Goal: Register for event/course

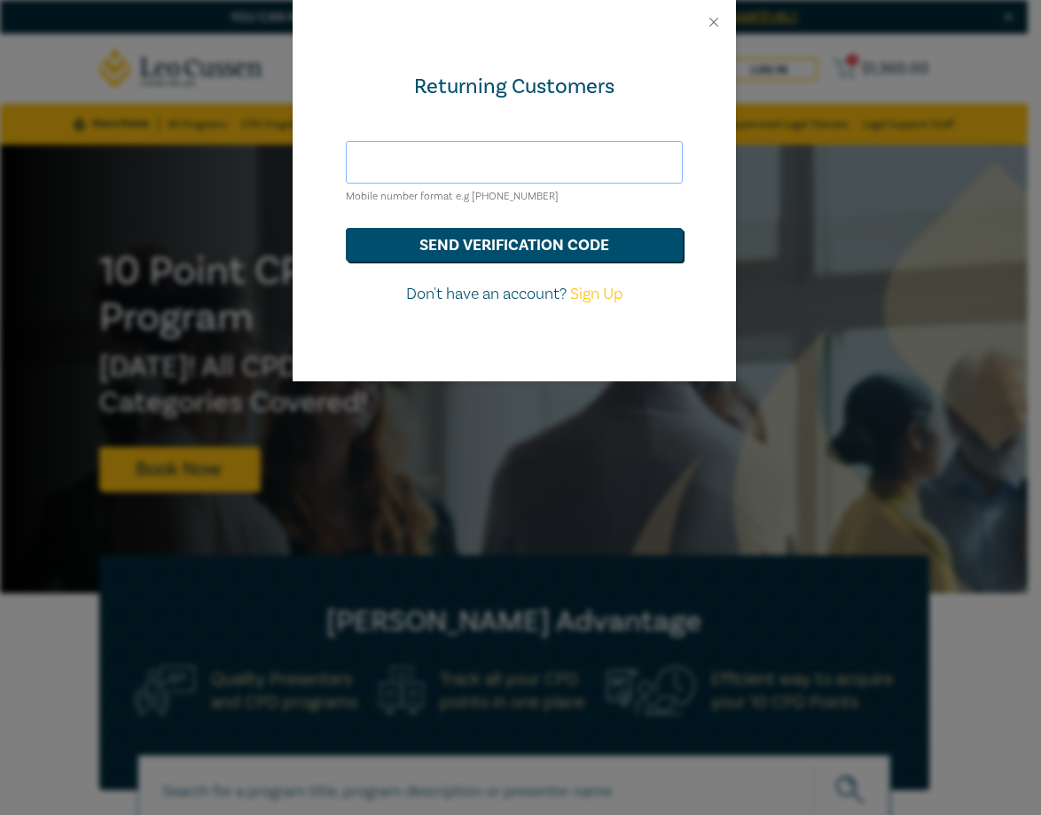
click at [522, 172] on input "text" at bounding box center [514, 162] width 337 height 43
click at [439, 239] on button "send verification code" at bounding box center [514, 245] width 337 height 34
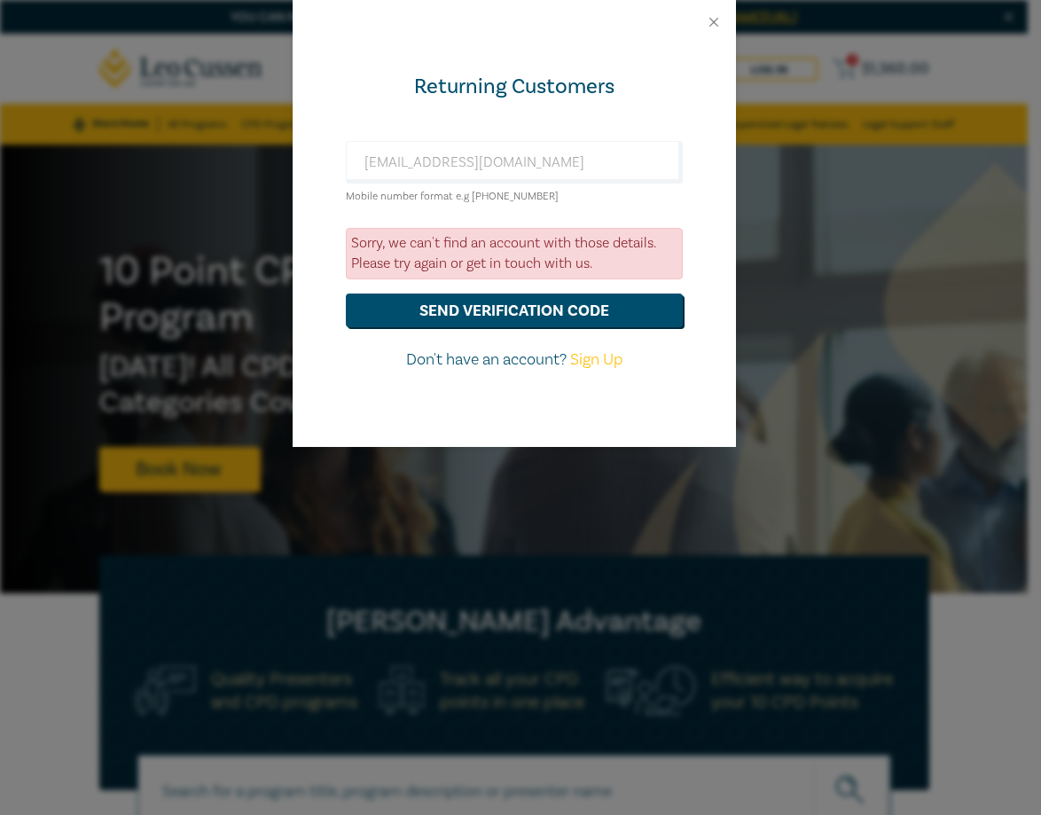
click at [703, 114] on div "Returning Customers cborg@lsbc.vic.gov.au Mobile number format e.g +61 00000000…" at bounding box center [514, 245] width 443 height 403
drag, startPoint x: 542, startPoint y: 153, endPoint x: 552, endPoint y: 153, distance: 9.8
click at [542, 153] on input "[EMAIL_ADDRESS][DOMAIN_NAME]" at bounding box center [514, 162] width 337 height 43
drag, startPoint x: 487, startPoint y: 154, endPoint x: 111, endPoint y: 148, distance: 376.1
click at [111, 148] on div "Returning Customers cborg@lsbc.vic.gov.au Mobile number format e.g +61 00000000…" at bounding box center [520, 407] width 1041 height 815
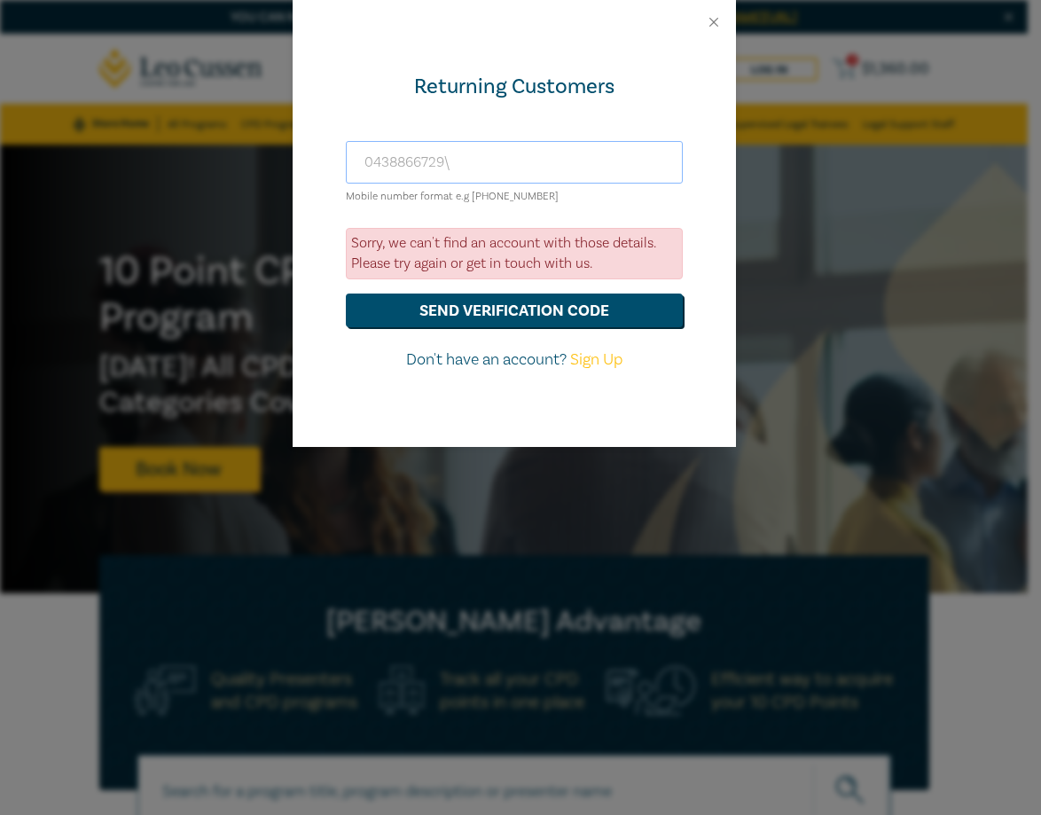
click at [346, 294] on button "send verification code" at bounding box center [514, 311] width 337 height 34
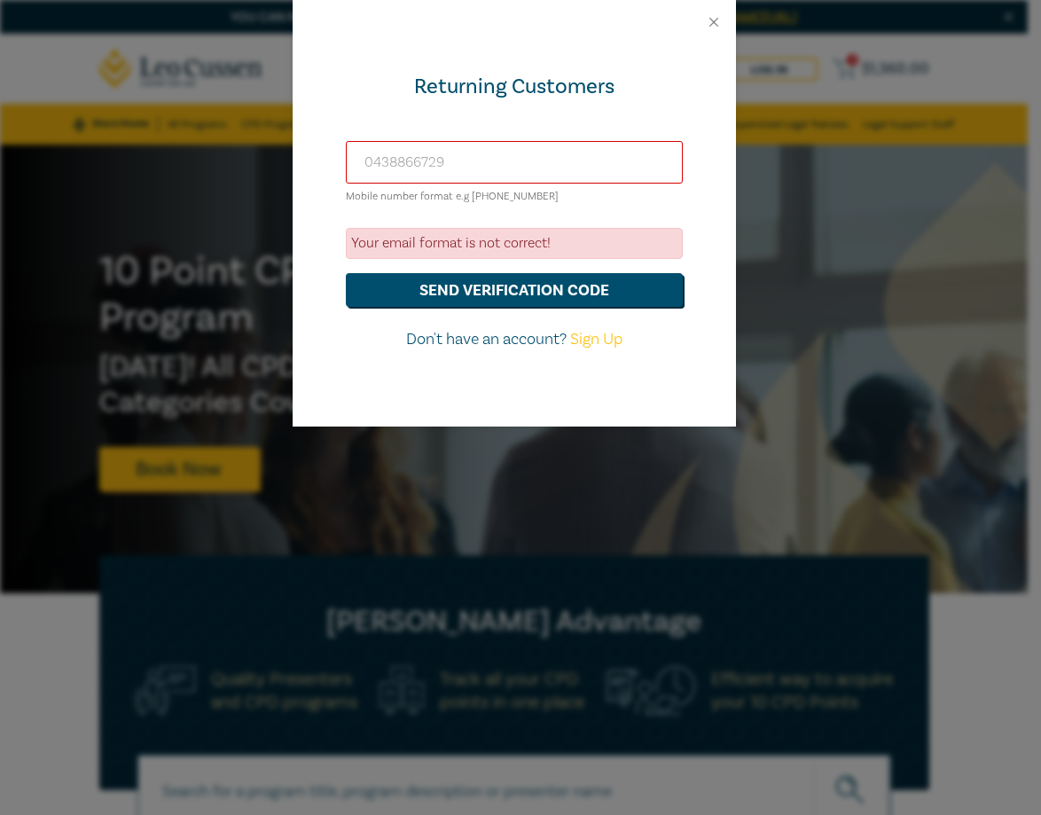
type input "0438866729"
click at [346, 273] on button "send verification code" at bounding box center [514, 290] width 337 height 34
click at [608, 339] on link "Sign Up" at bounding box center [596, 339] width 52 height 20
select select "AU"
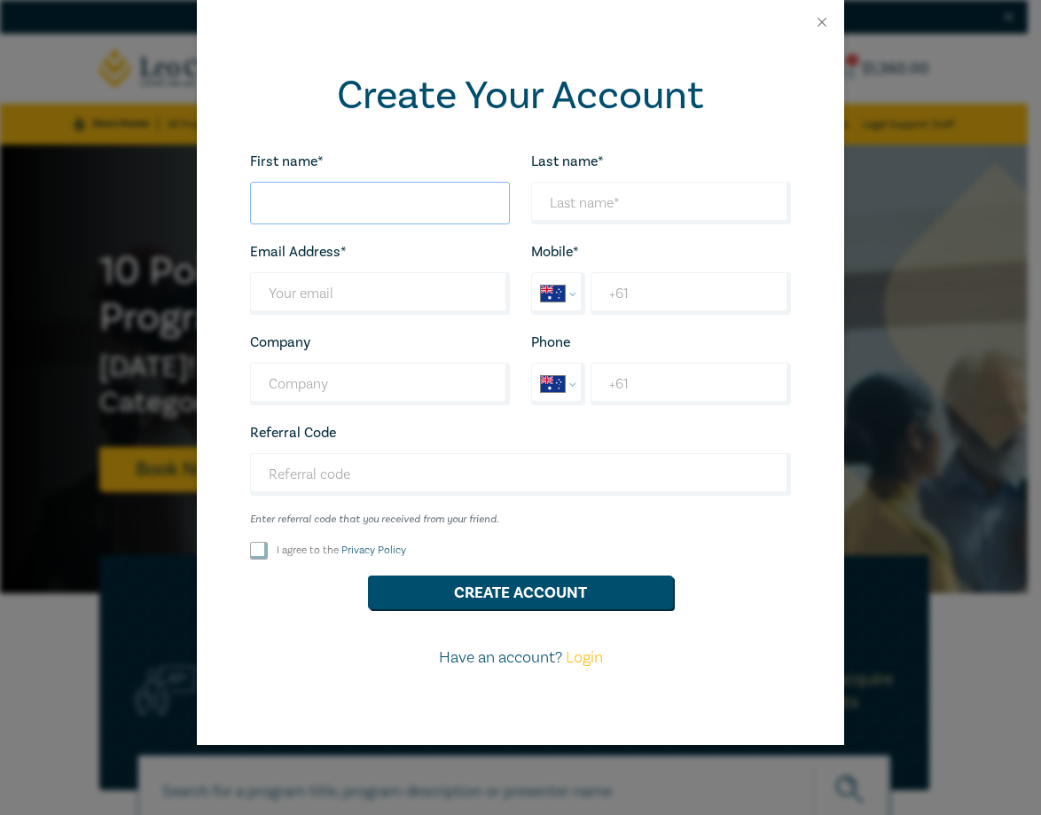
click at [336, 198] on input "First name*" at bounding box center [380, 203] width 260 height 43
type input "Courtney"
type input "CBorg@lsbc.vic.gov.au"
click at [377, 303] on input "Last name*" at bounding box center [380, 293] width 260 height 43
type input "cborg@lsbc.vic.gov.au"
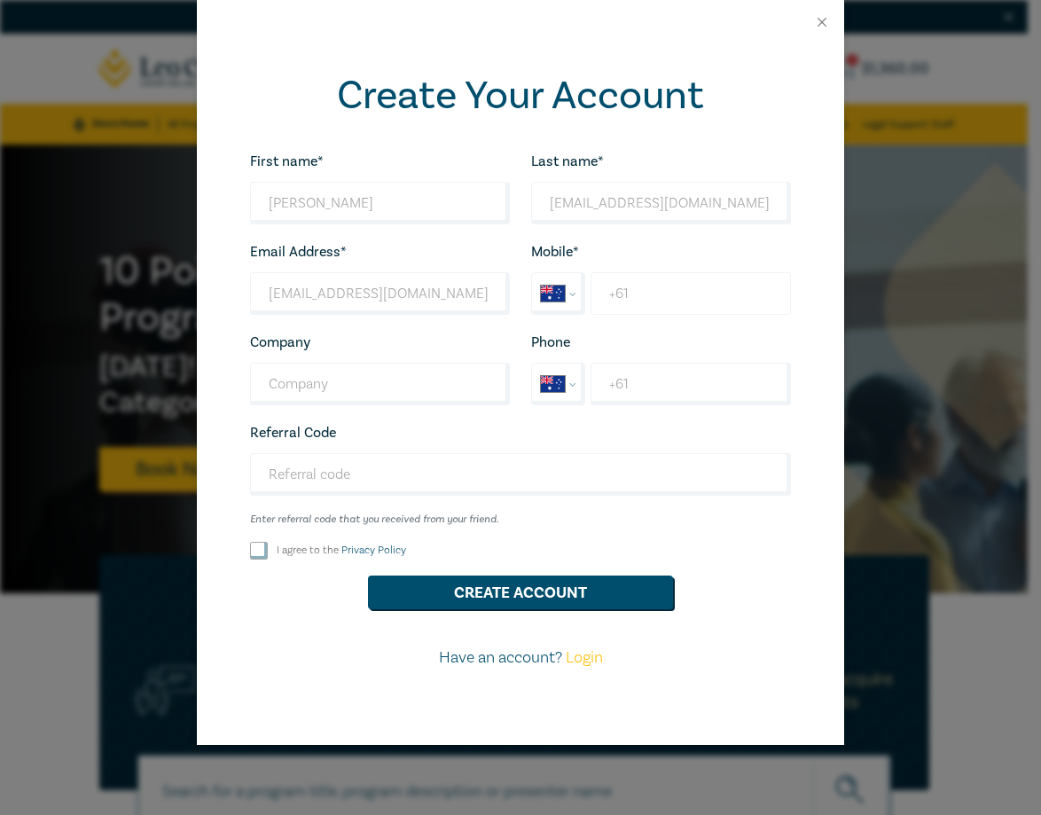
click at [705, 295] on input "+61" at bounding box center [691, 293] width 200 height 43
type input "+61 438 866 729"
click at [371, 395] on input "Company" at bounding box center [380, 384] width 260 height 43
type input "Victorian Legal Services Board"
click at [700, 388] on input "+61" at bounding box center [691, 384] width 200 height 43
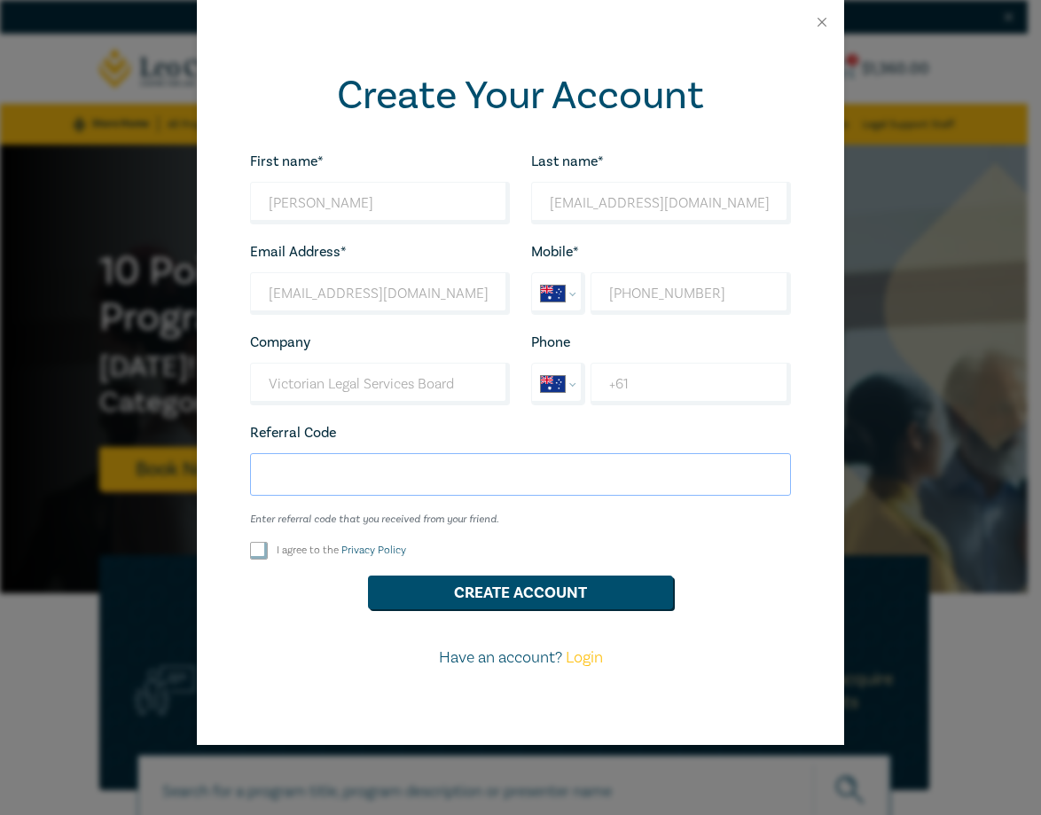
click at [458, 465] on input "Referral Code" at bounding box center [520, 474] width 541 height 43
drag, startPoint x: 754, startPoint y: 576, endPoint x: 653, endPoint y: 531, distance: 110.4
click at [754, 576] on div "Create Account" at bounding box center [520, 593] width 562 height 34
click at [330, 490] on input "Referral Code" at bounding box center [520, 474] width 541 height 43
paste input "W25011"
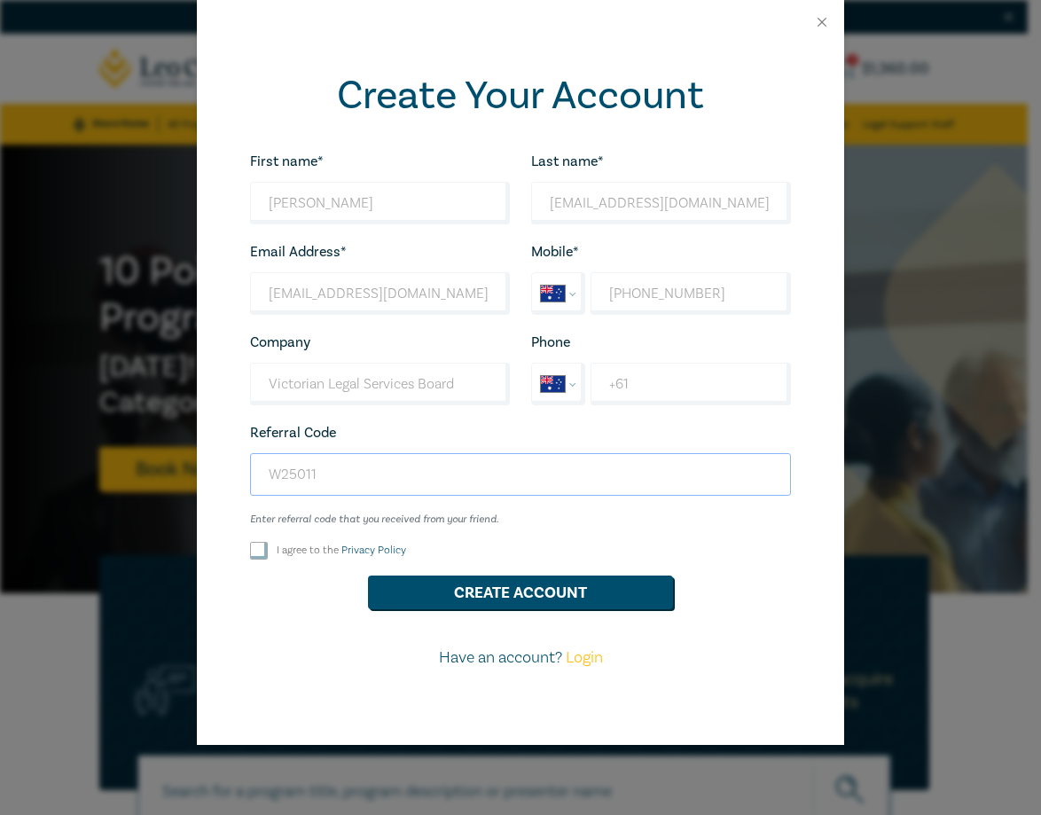
type input "W25011"
click at [253, 554] on input "I agree to the Privacy Policy" at bounding box center [259, 551] width 18 height 18
checkbox input "true"
click at [433, 593] on button "Create Account" at bounding box center [520, 593] width 305 height 34
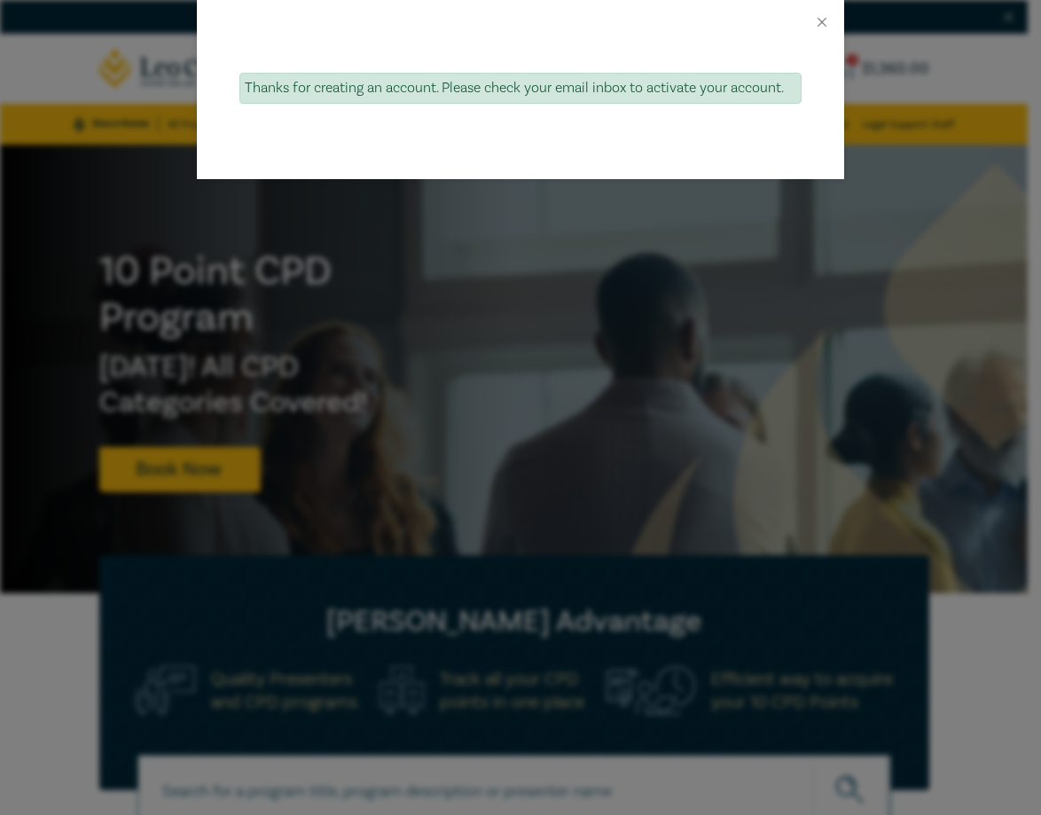
click at [632, 295] on div "Thanks for creating an account. Please check your email inbox to activate your …" at bounding box center [520, 407] width 1041 height 815
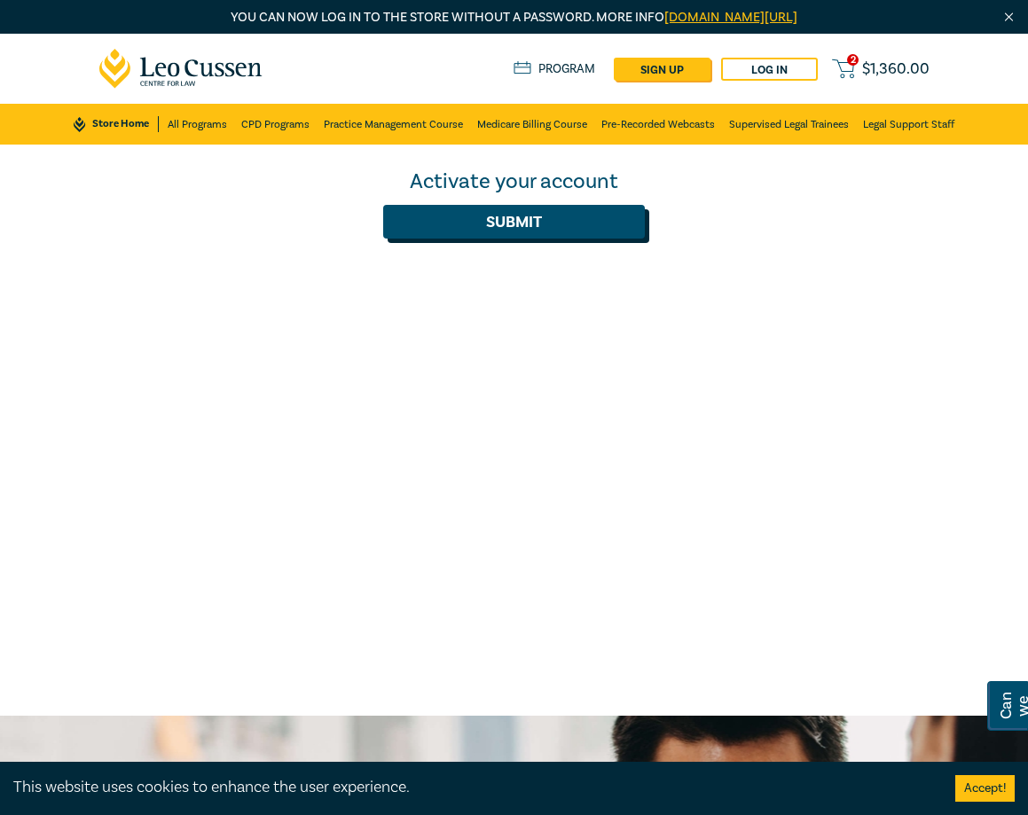
click at [533, 217] on button "Submit" at bounding box center [514, 222] width 263 height 34
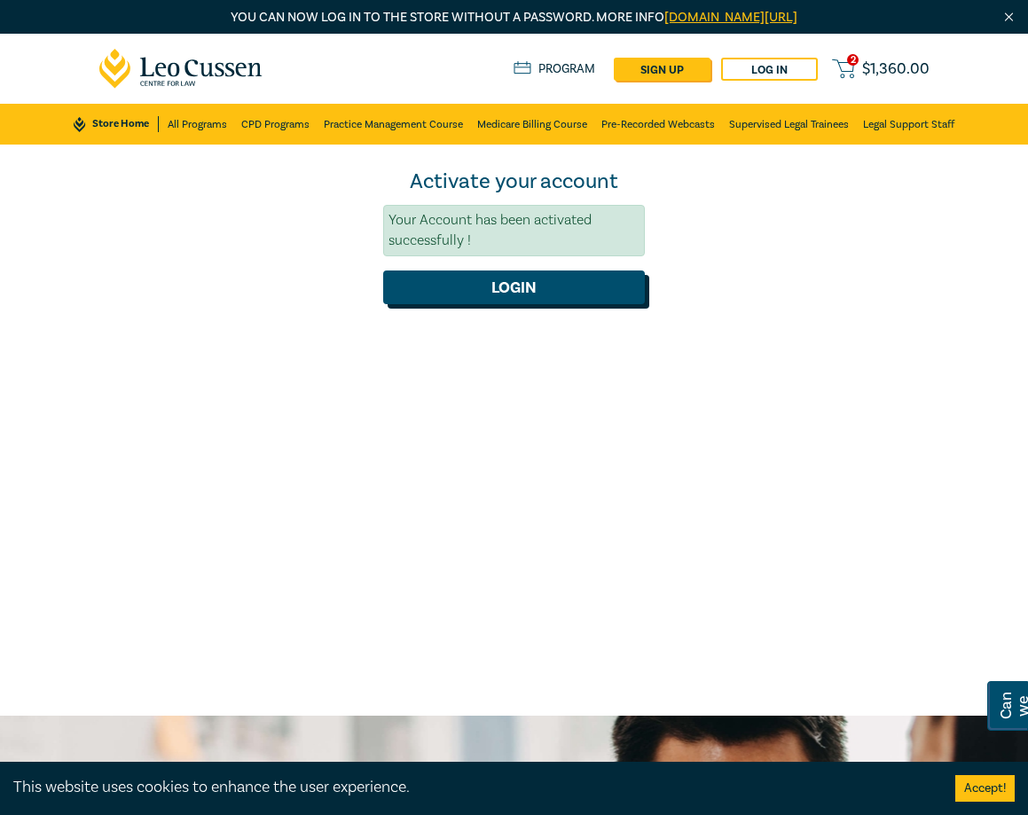
click at [485, 299] on button "Login" at bounding box center [514, 288] width 263 height 34
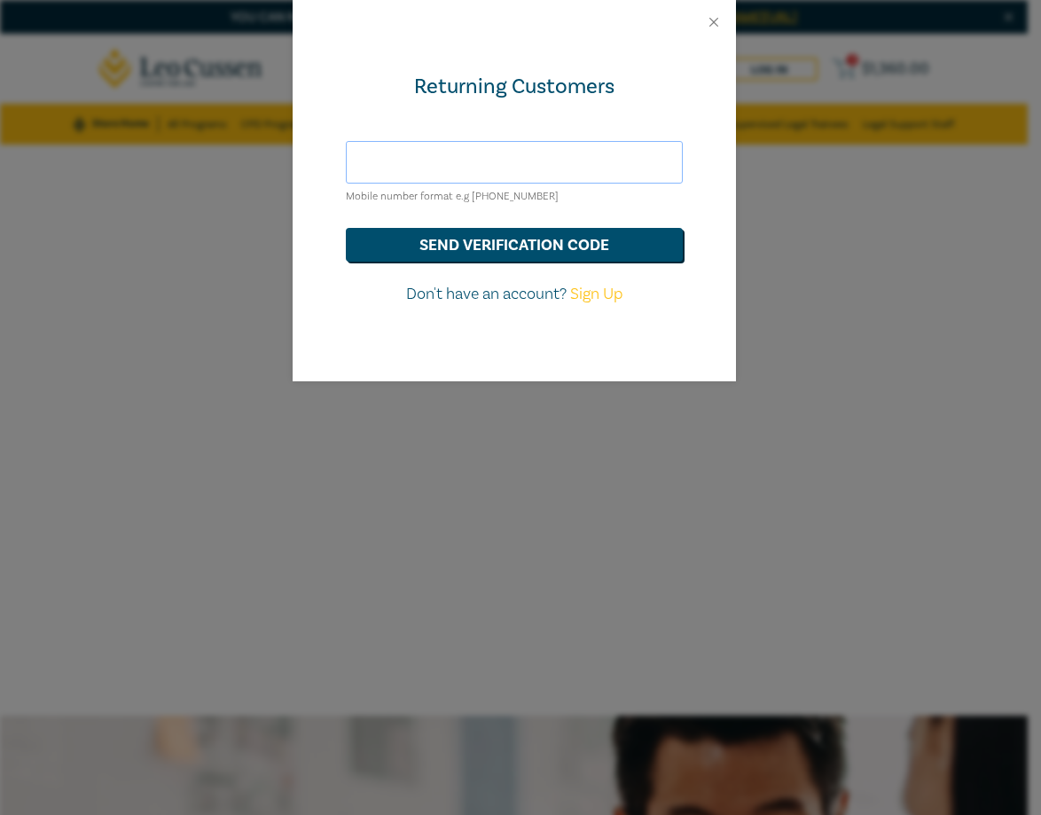
click at [486, 157] on input "text" at bounding box center [514, 162] width 337 height 43
type input "[EMAIL_ADDRESS][DOMAIN_NAME]"
click at [443, 254] on button "send verification code" at bounding box center [514, 245] width 337 height 34
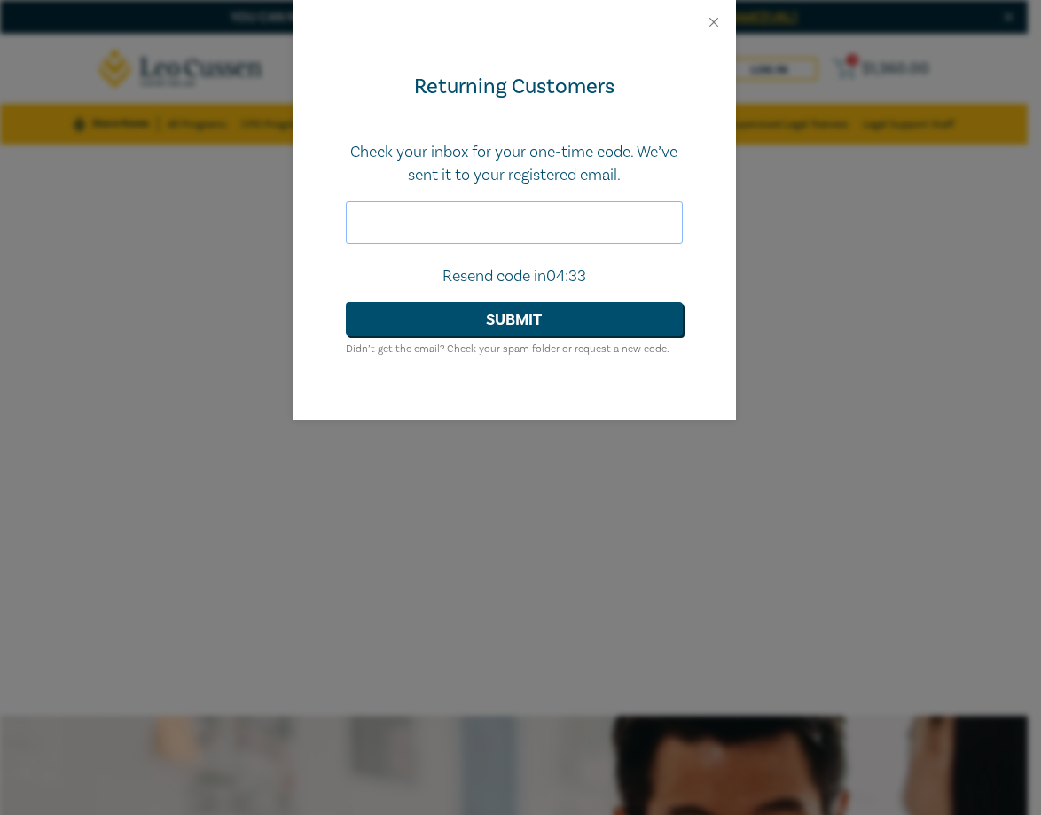
click at [509, 216] on input "text" at bounding box center [514, 222] width 337 height 43
paste input "565242"
type input "565242"
click at [482, 311] on button "Submit" at bounding box center [514, 319] width 337 height 34
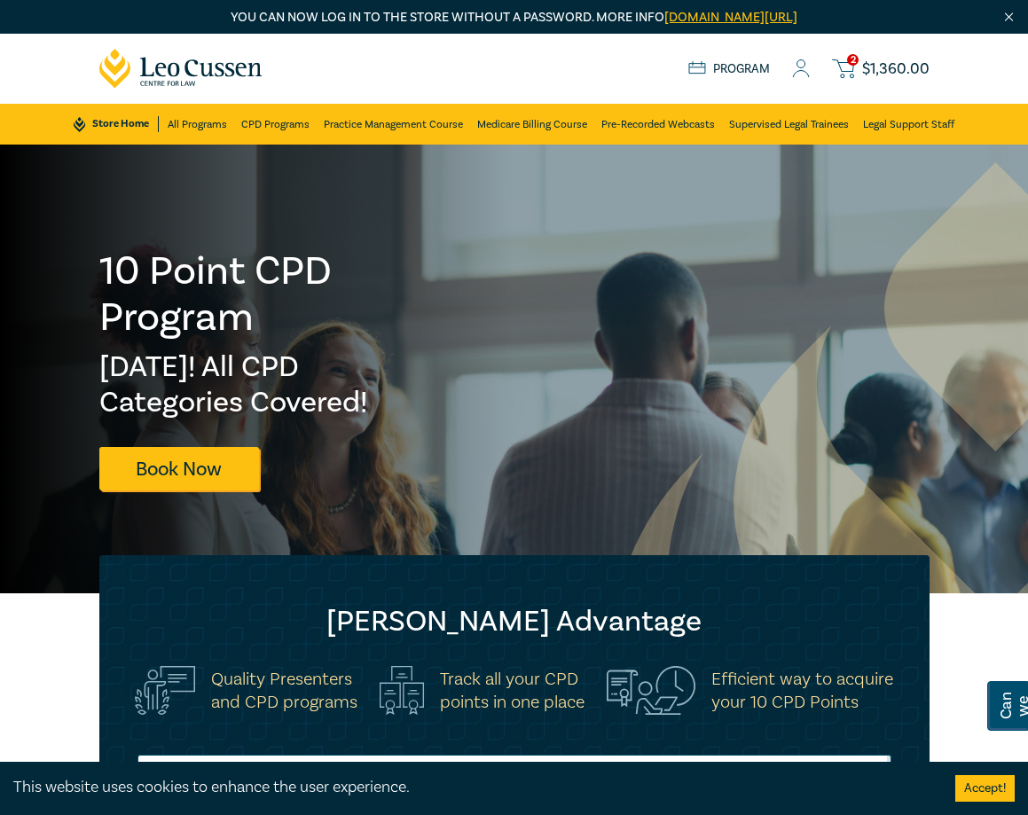
drag, startPoint x: 749, startPoint y: 65, endPoint x: 747, endPoint y: 81, distance: 16.1
click at [749, 65] on link "Program" at bounding box center [729, 69] width 82 height 16
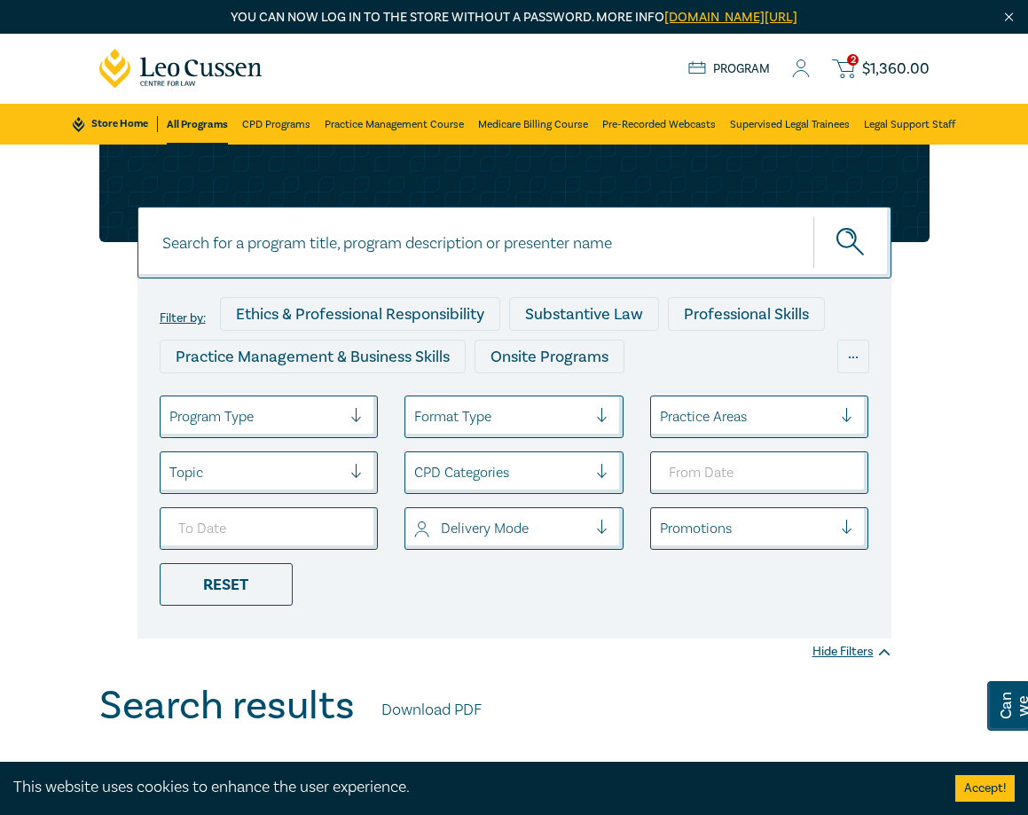
click at [819, 64] on div "Store Home About us Program 2 $ 1,360.00" at bounding box center [808, 69] width 241 height 22
click at [800, 69] on icon at bounding box center [801, 68] width 18 height 19
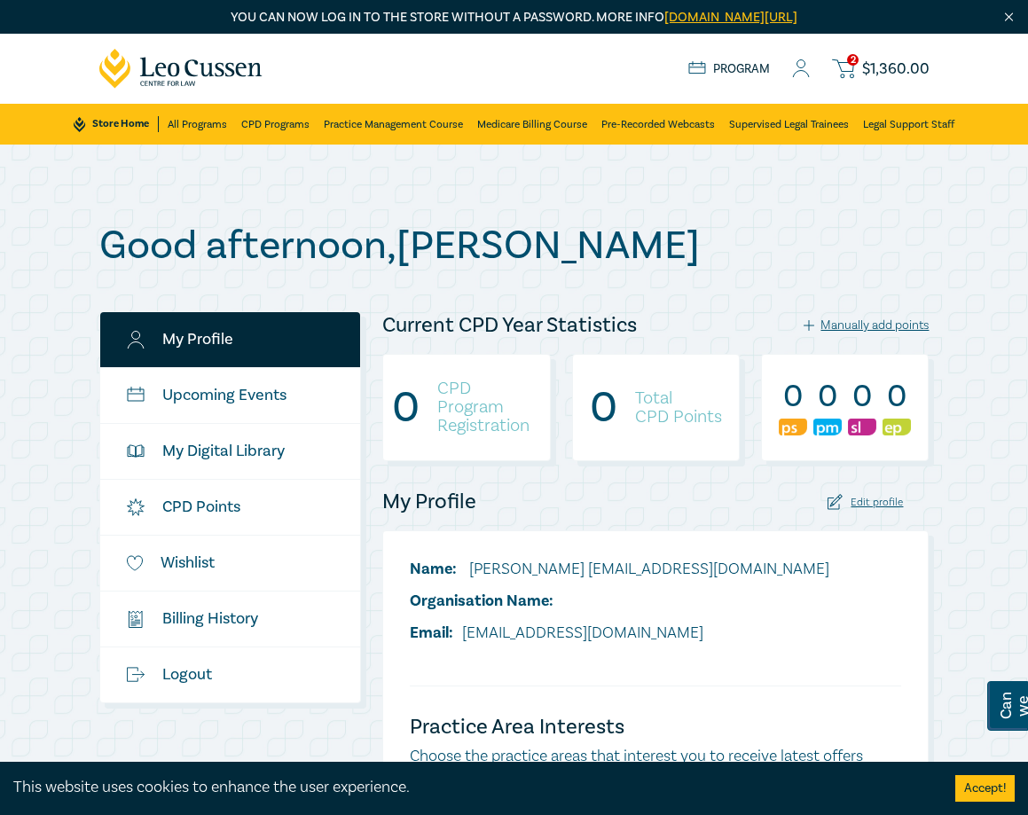
click at [458, 410] on h4 "CPD Program Registration" at bounding box center [488, 408] width 103 height 56
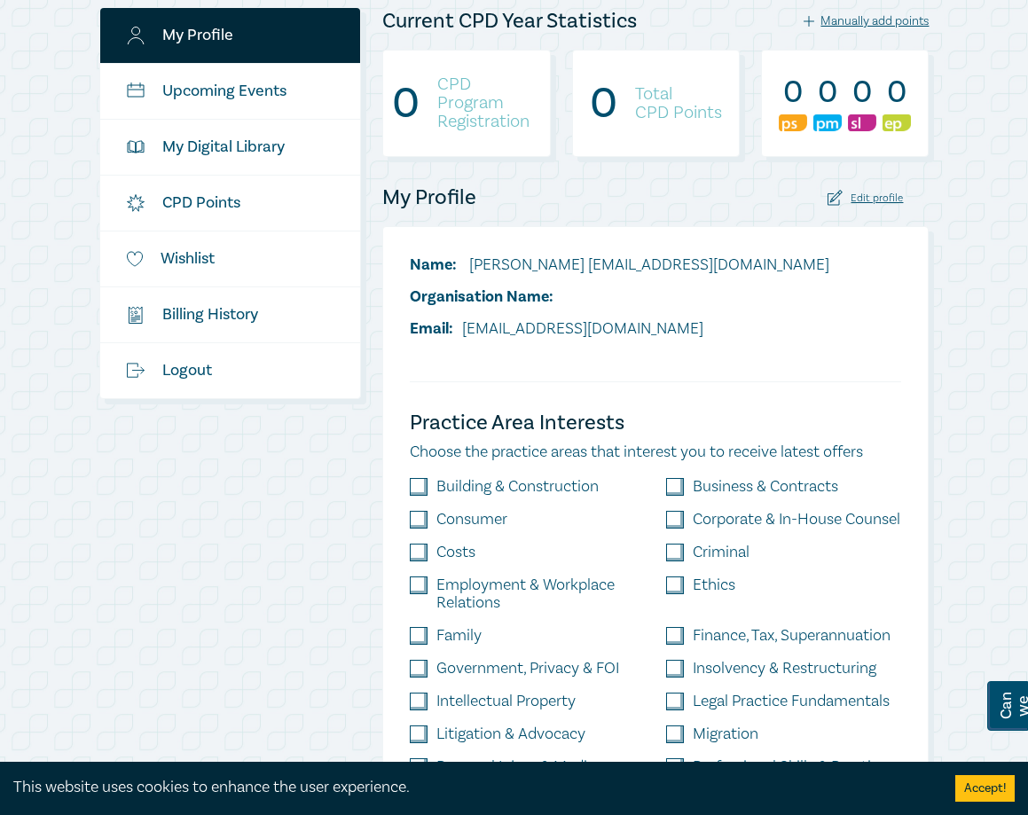
scroll to position [355, 0]
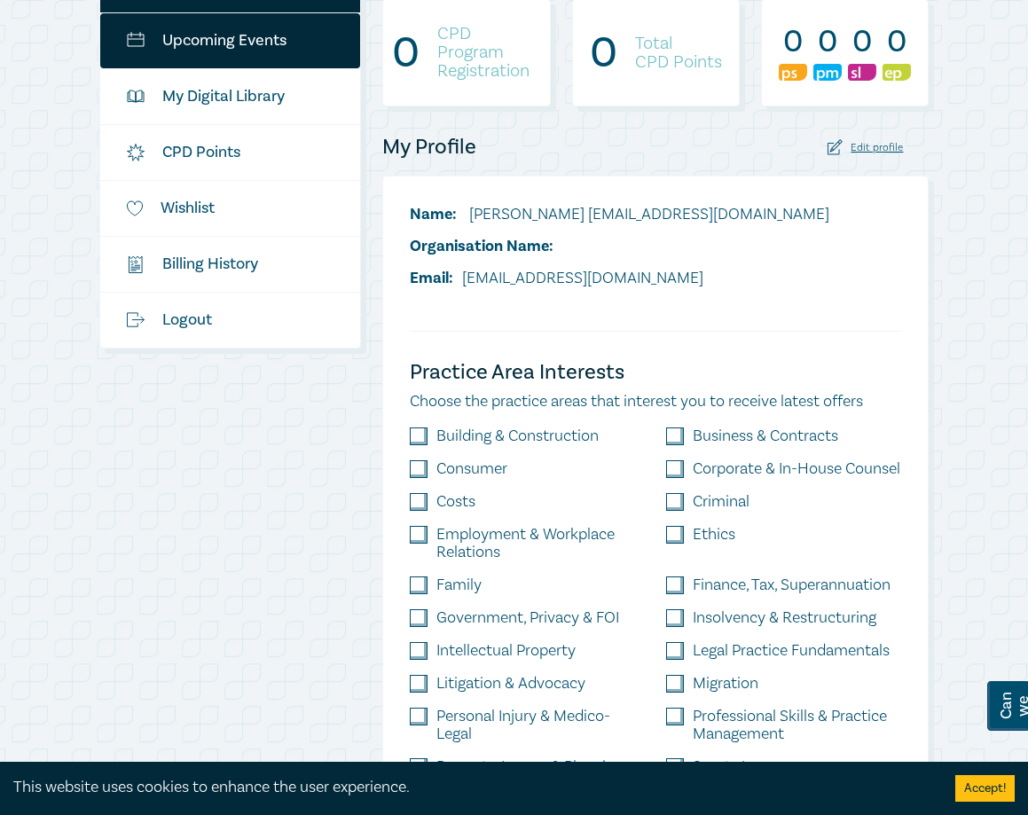
click at [233, 44] on link "Upcoming Events" at bounding box center [230, 40] width 261 height 55
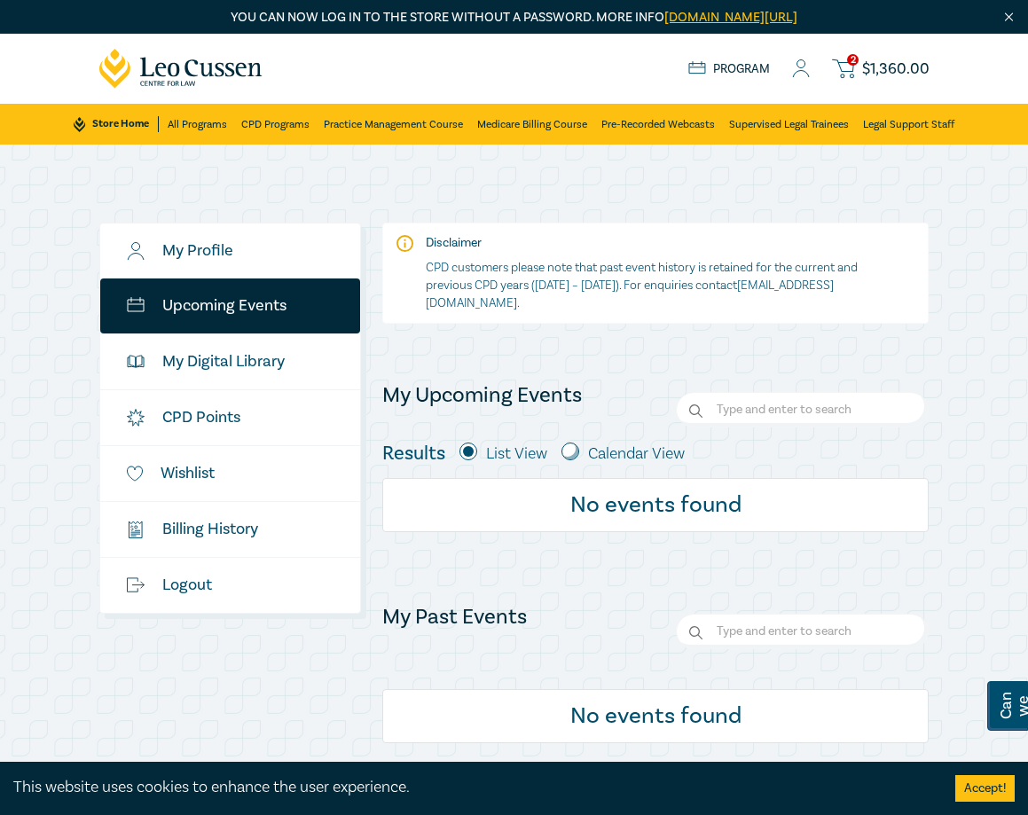
click at [788, 63] on div "Store Home About us Program 2 $ 1,360.00" at bounding box center [808, 69] width 241 height 22
click at [823, 65] on div "Store Home About us Program 2 $ 1,360.00" at bounding box center [808, 69] width 241 height 22
click at [804, 65] on icon at bounding box center [801, 68] width 18 height 19
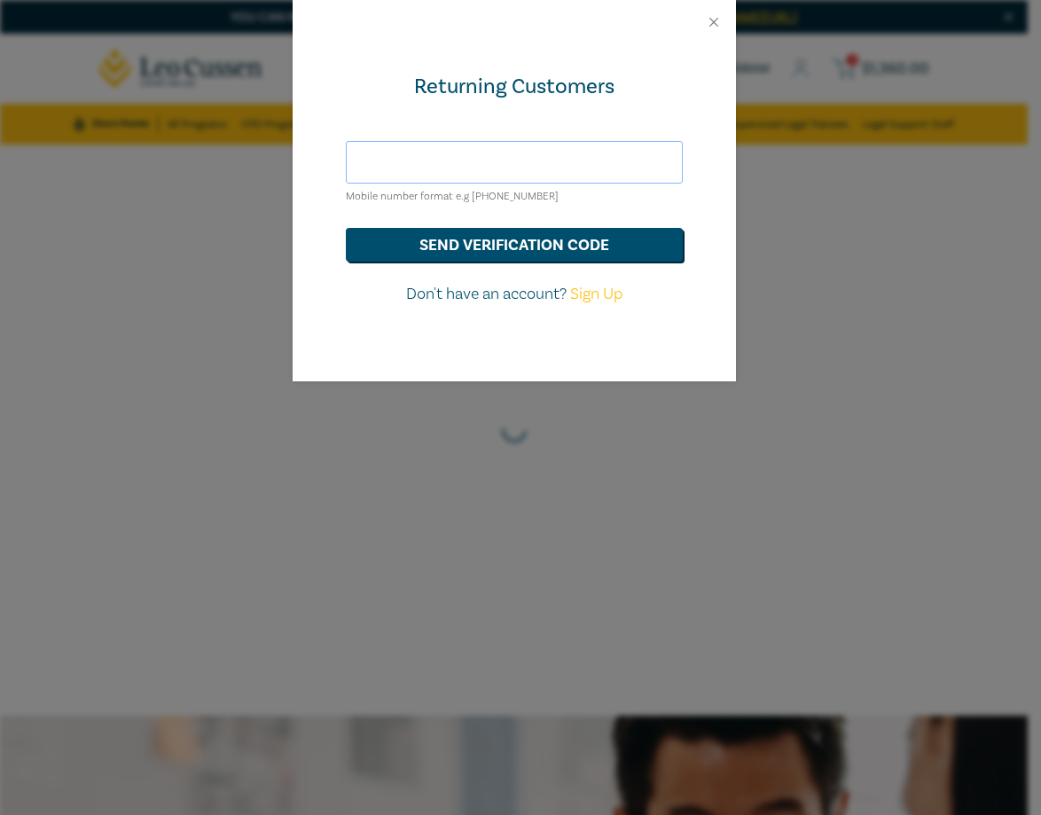
click at [478, 167] on input "text" at bounding box center [514, 162] width 337 height 43
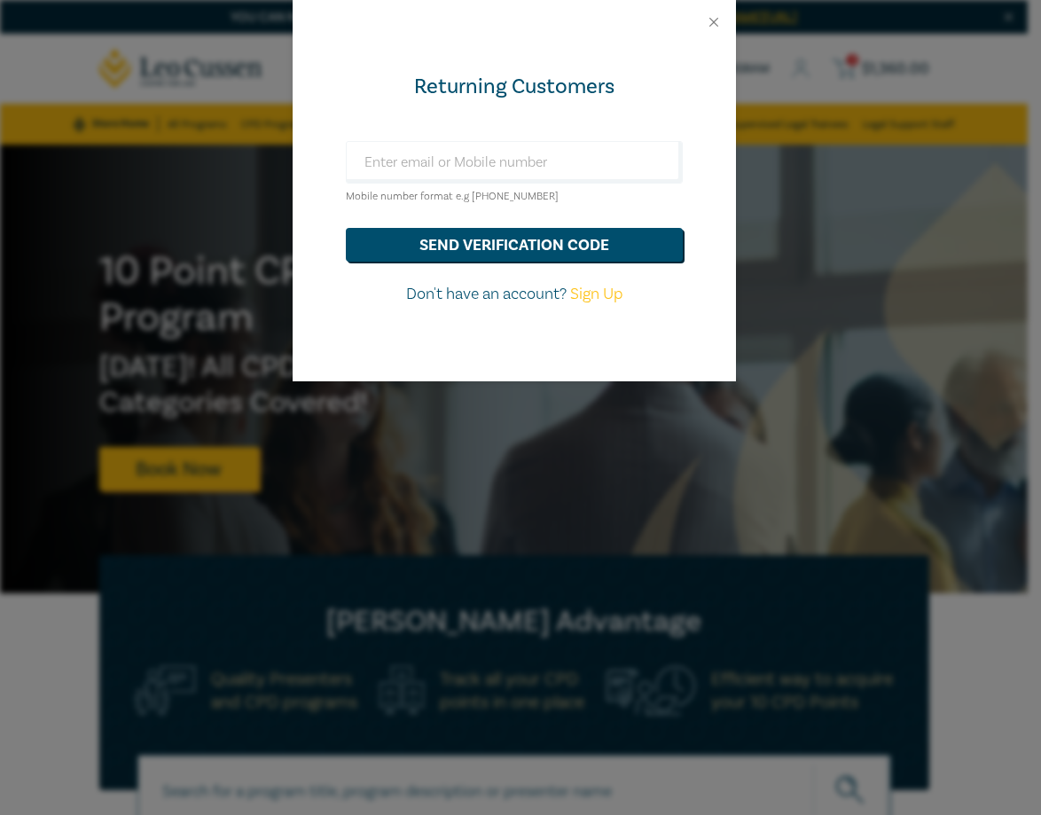
click at [334, 247] on div "Returning Customers Mobile number format e.g [PHONE_NUMBER] send verification c…" at bounding box center [514, 212] width 443 height 337
click at [397, 167] on input "text" at bounding box center [514, 162] width 337 height 43
type input "[EMAIL_ADDRESS][DOMAIN_NAME]"
click at [522, 253] on button "send verification code" at bounding box center [514, 245] width 337 height 34
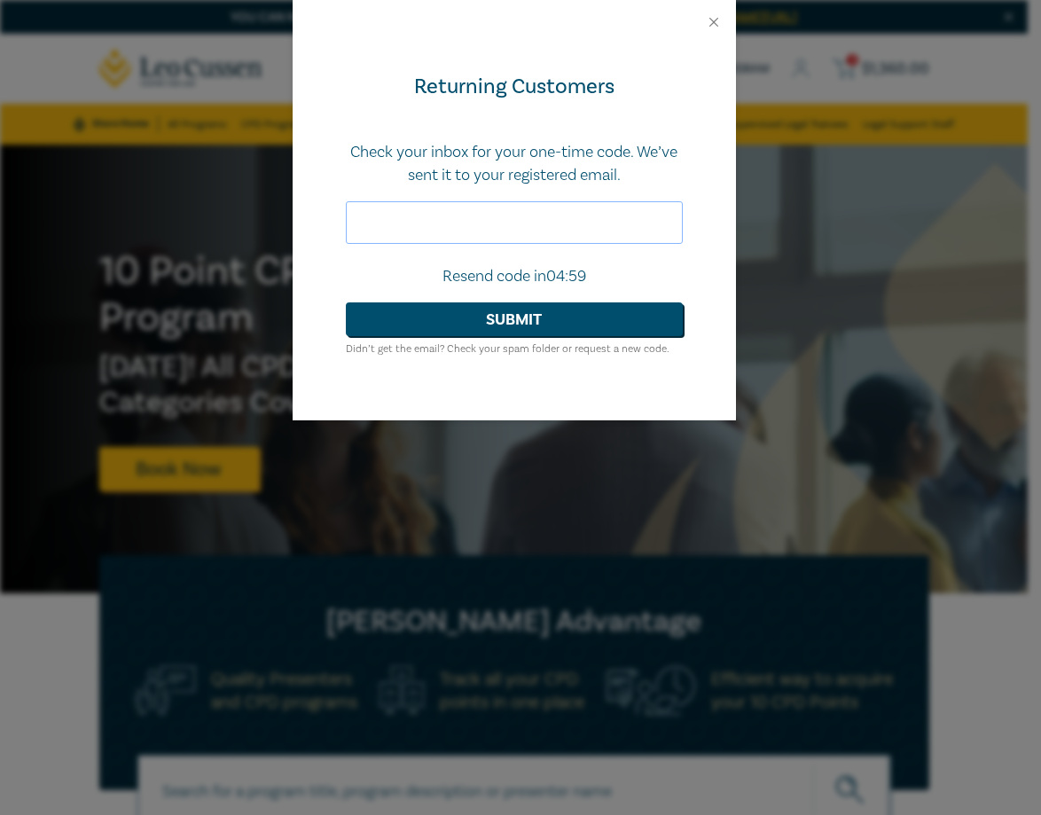
click at [475, 230] on input "text" at bounding box center [514, 222] width 337 height 43
paste input "614448"
type input "614448"
drag, startPoint x: 442, startPoint y: 311, endPoint x: 359, endPoint y: 367, distance: 99.6
click at [442, 311] on button "Submit" at bounding box center [514, 319] width 337 height 34
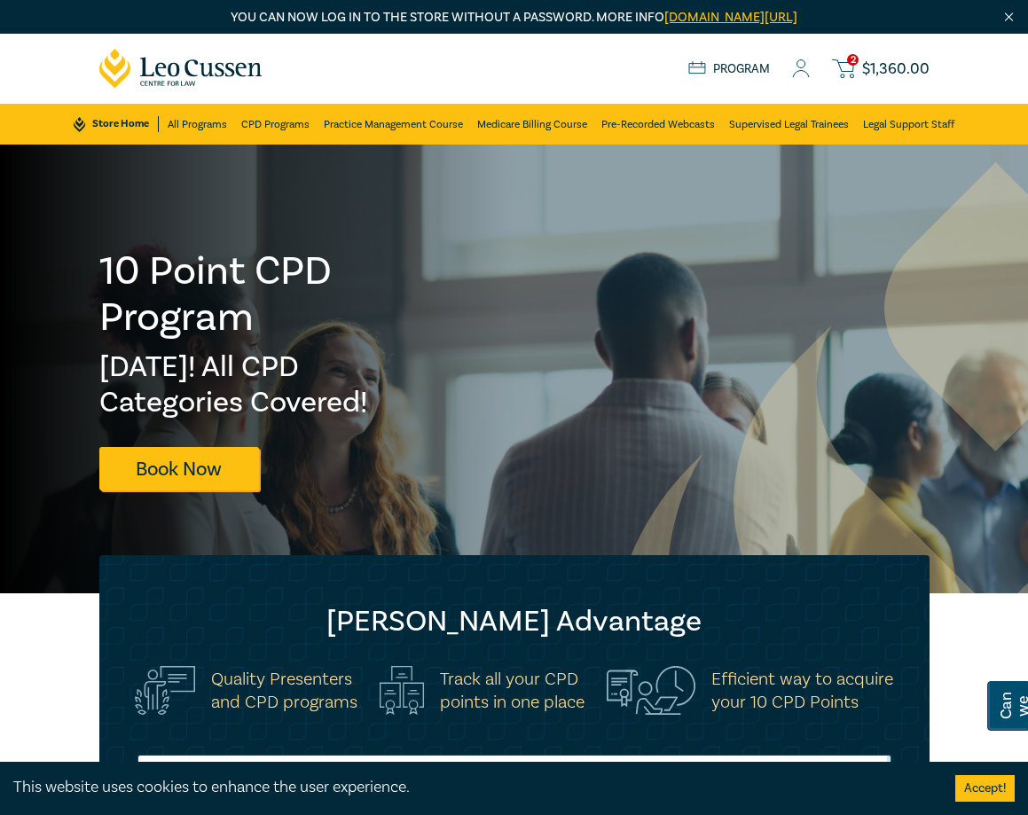
click at [885, 67] on span "$ 1,360.00" at bounding box center [895, 69] width 67 height 16
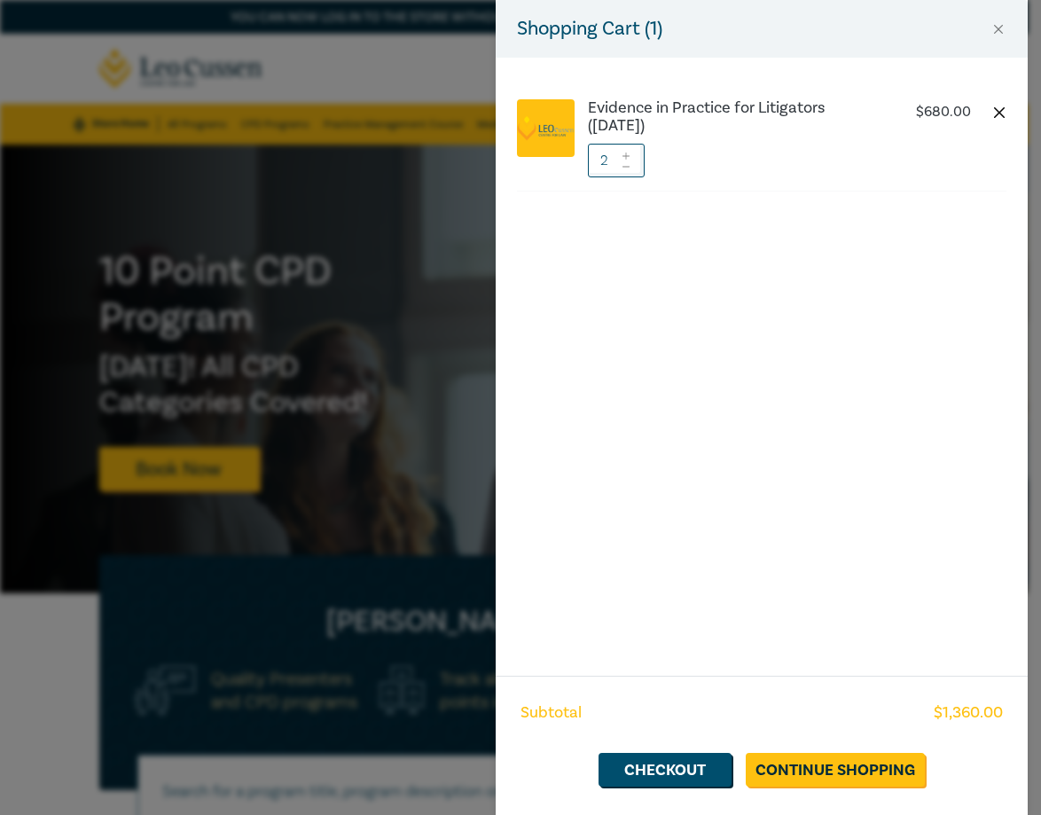
click at [1004, 114] on button "button" at bounding box center [999, 113] width 14 height 14
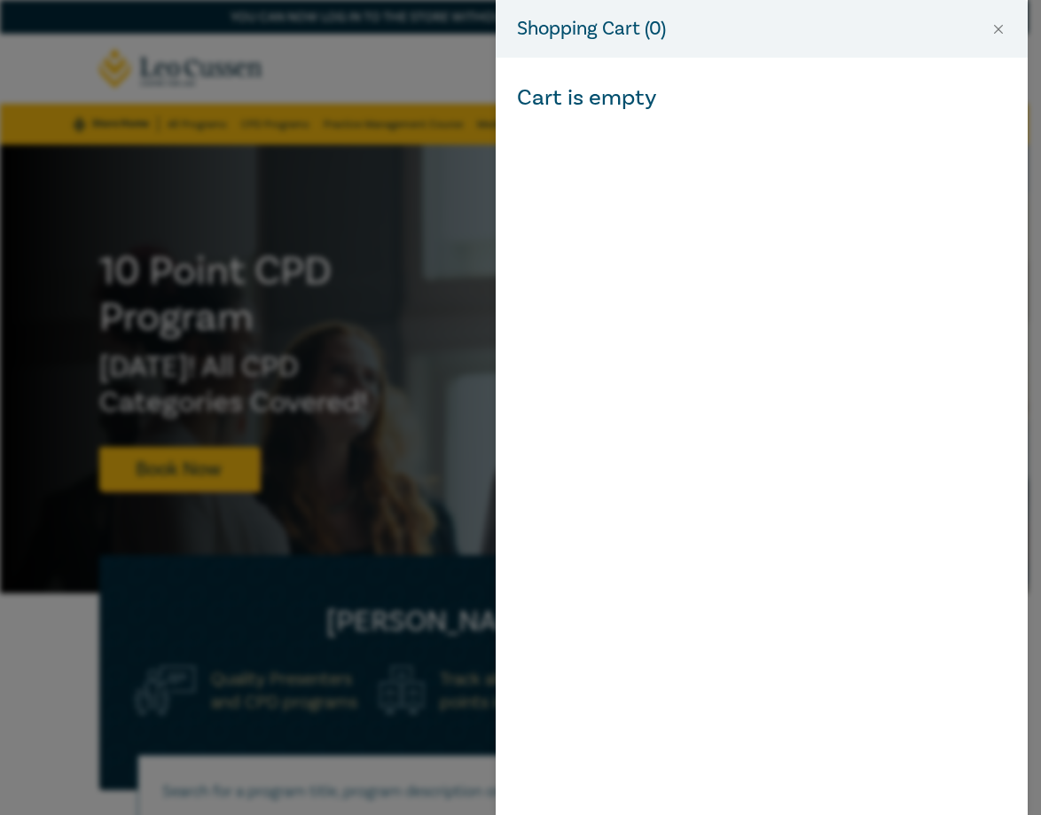
click at [990, 25] on div "Shopping Cart ( 0 )" at bounding box center [762, 29] width 532 height 58
click at [995, 23] on button "Close" at bounding box center [999, 29] width 16 height 16
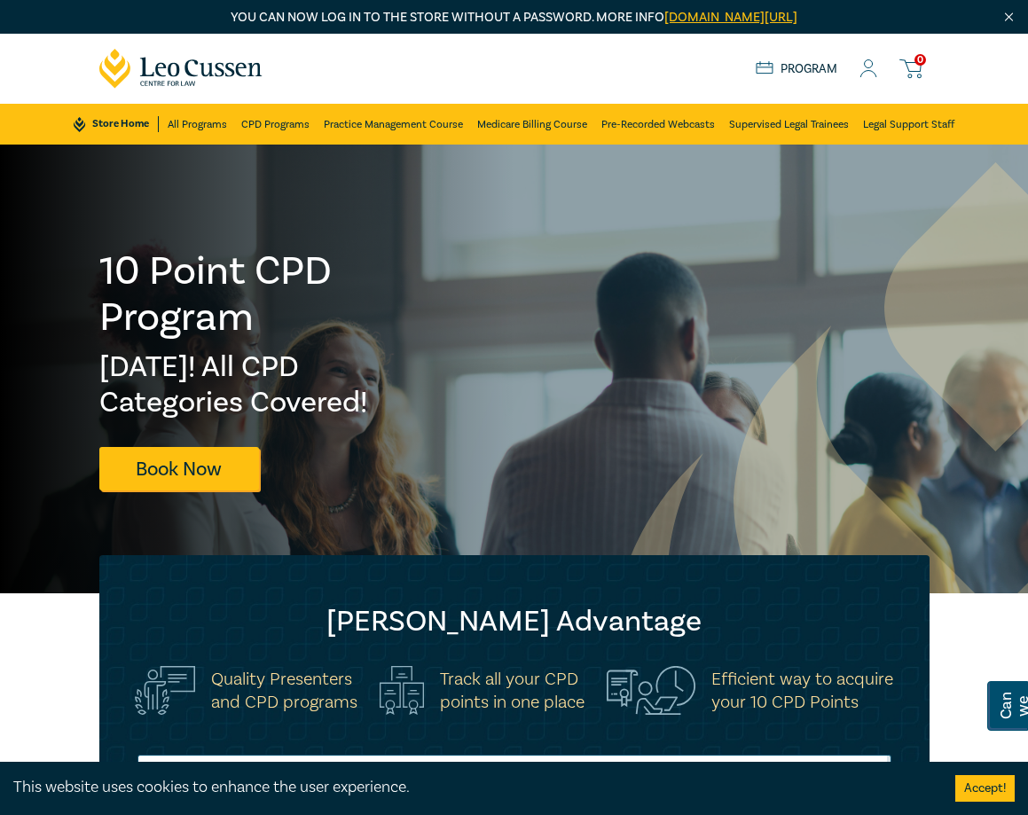
click at [788, 66] on link "Program" at bounding box center [797, 69] width 82 height 16
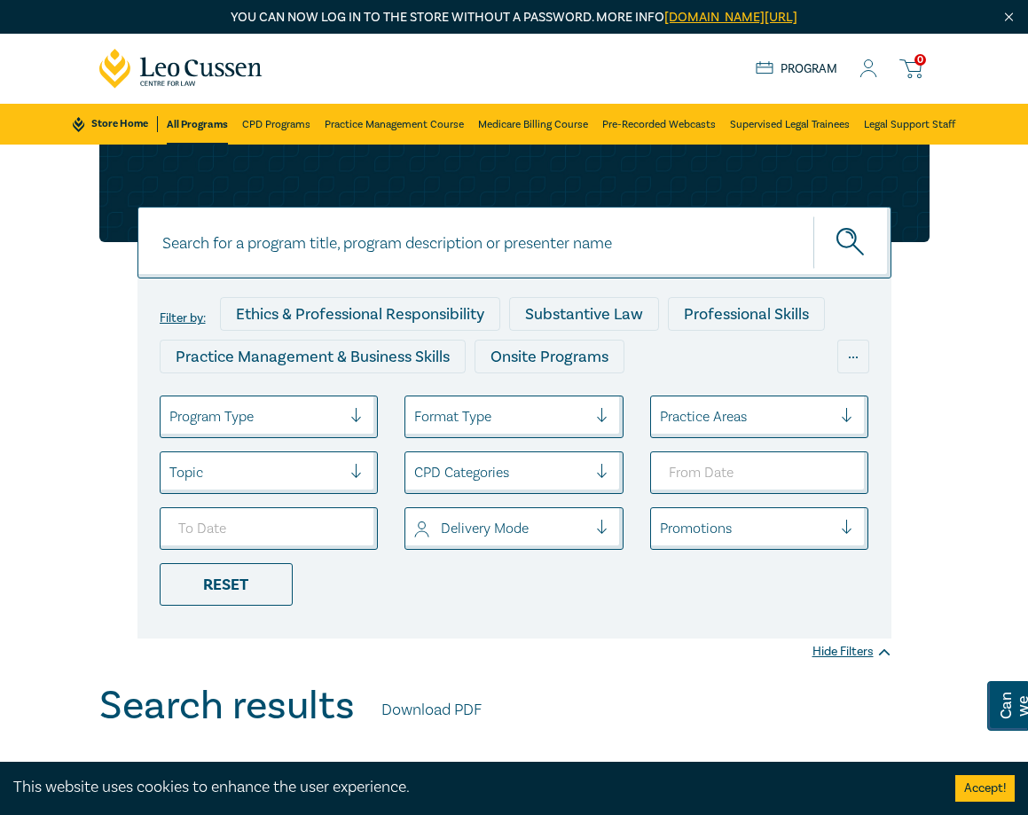
click at [875, 63] on icon at bounding box center [868, 68] width 18 height 19
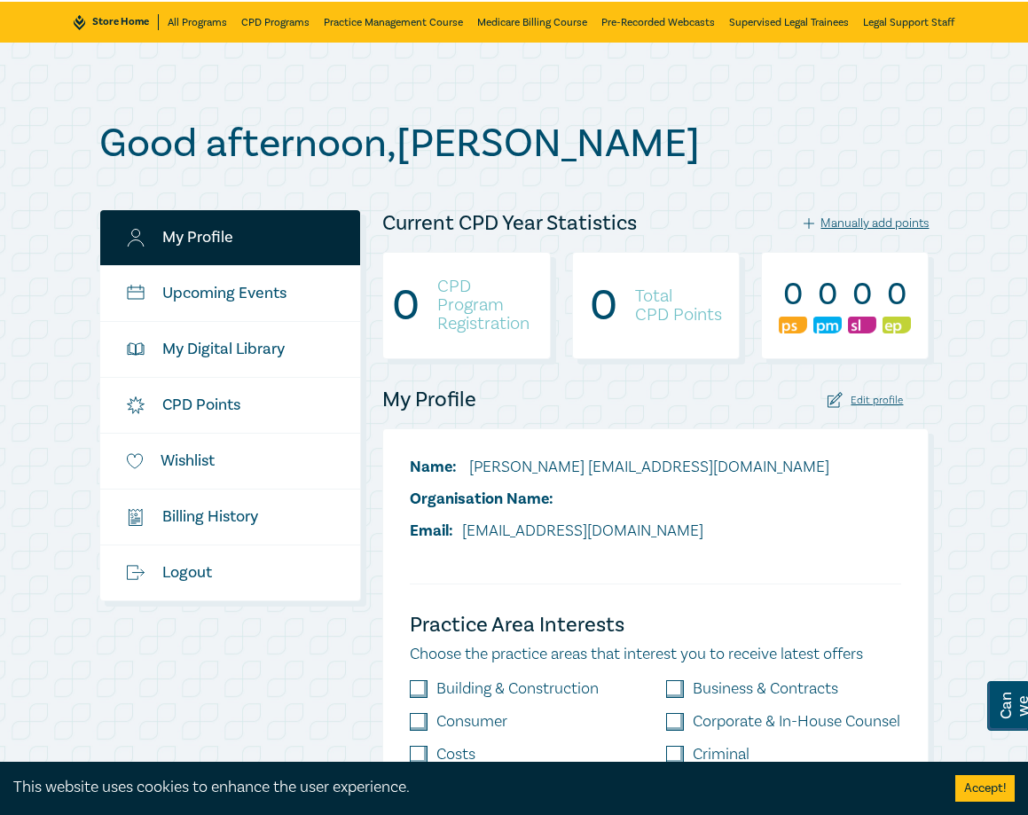
scroll to position [89, 0]
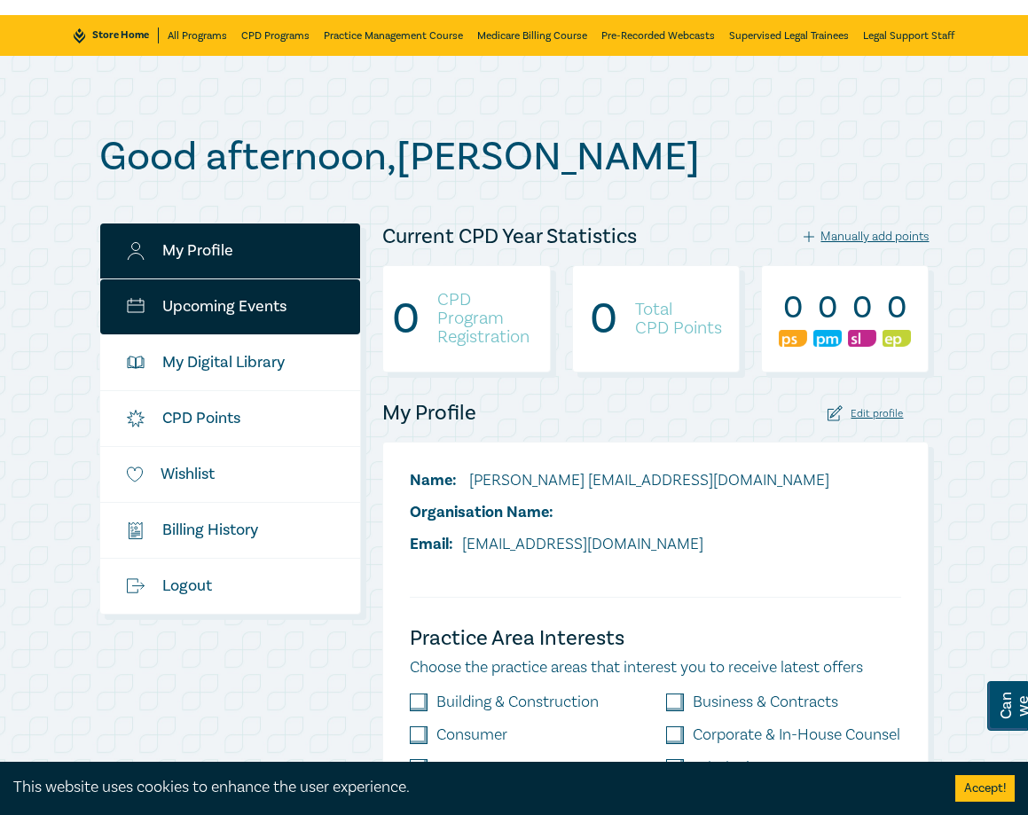
click at [280, 305] on link "Upcoming Events" at bounding box center [230, 306] width 261 height 55
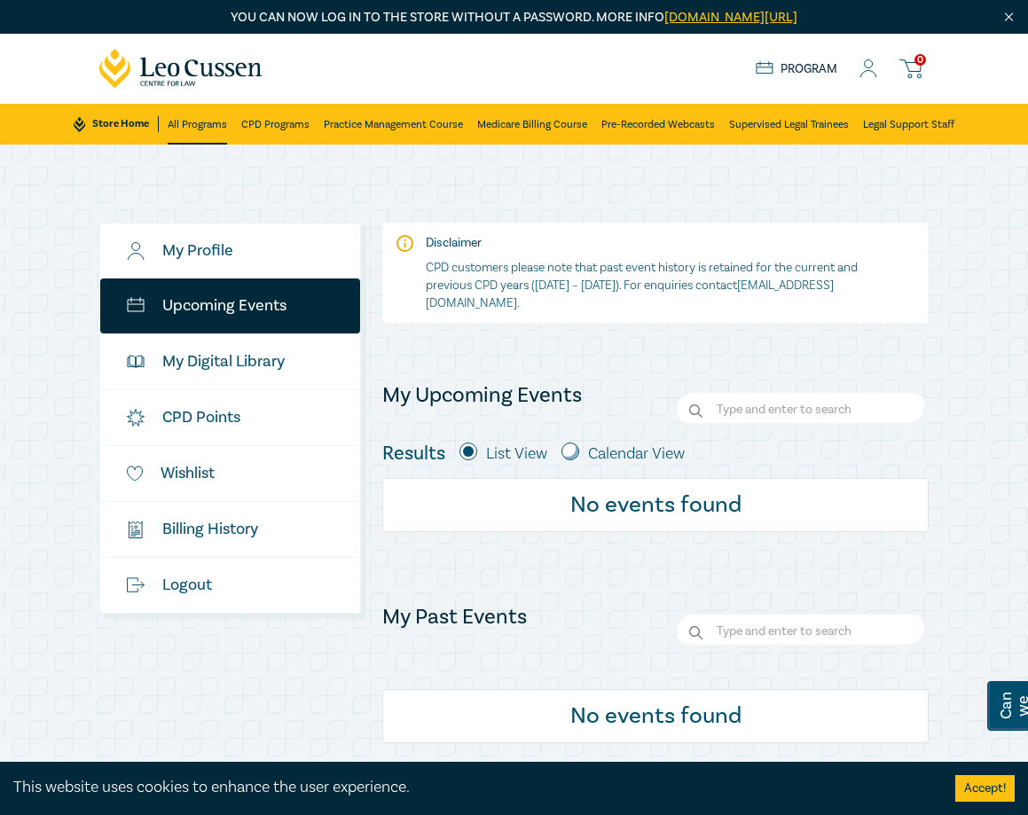
click at [195, 123] on link "All Programs" at bounding box center [197, 124] width 59 height 41
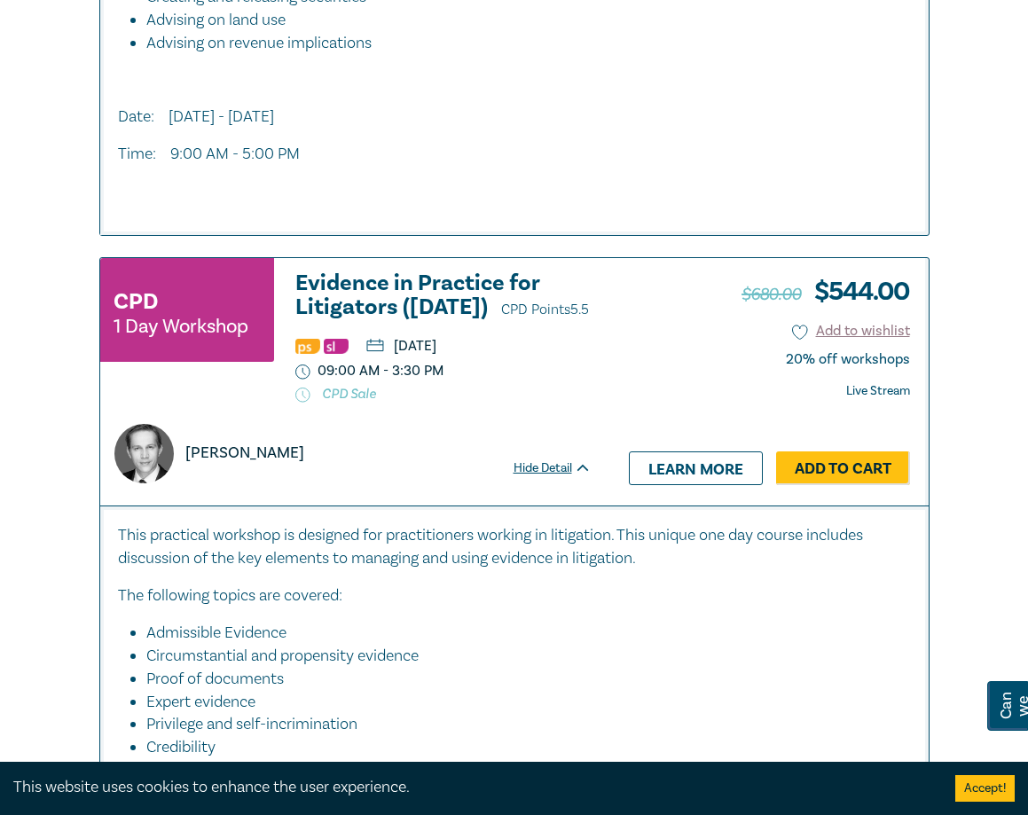
scroll to position [1242, 0]
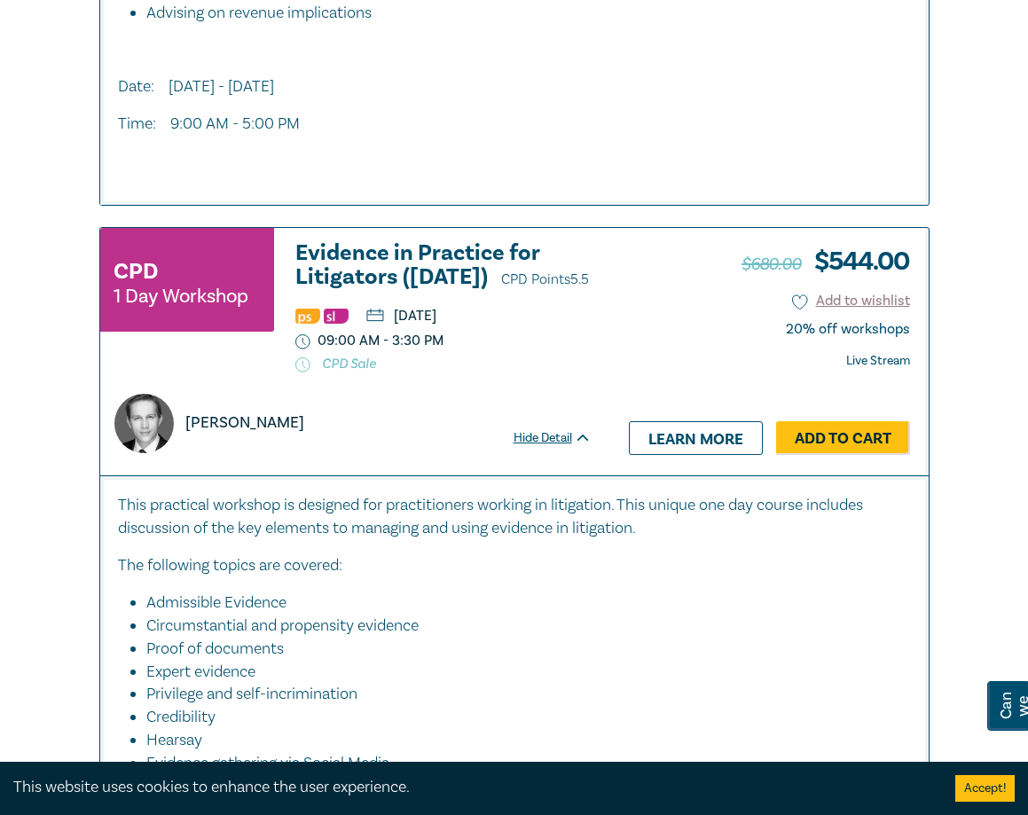
click at [427, 259] on h3 "Evidence in Practice for Litigators (Oct 2025) CPD Points 5.5" at bounding box center [443, 266] width 296 height 51
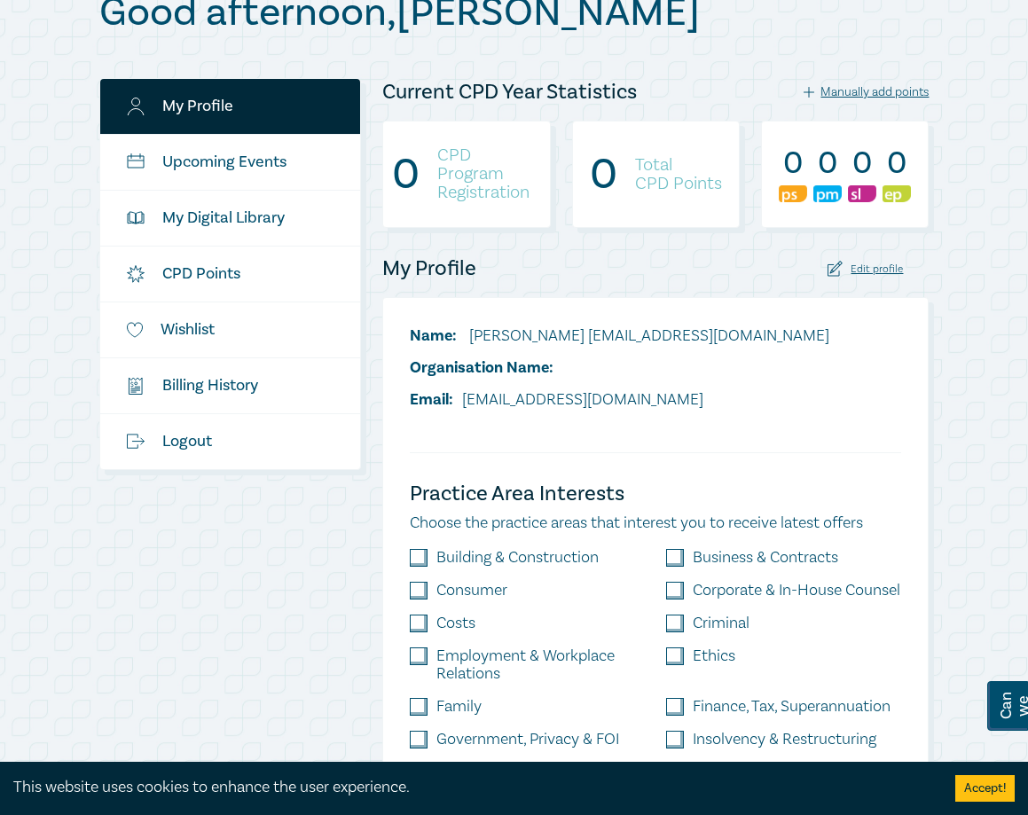
scroll to position [136, 0]
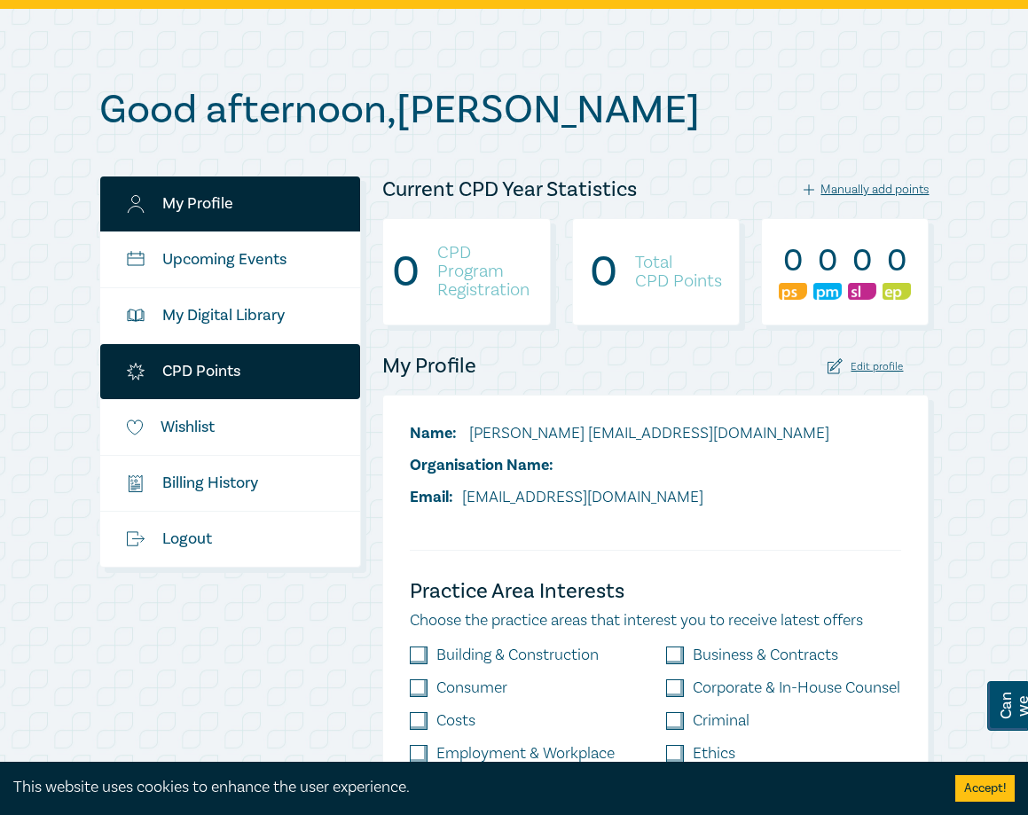
click at [199, 352] on link "CPD Points" at bounding box center [230, 371] width 261 height 55
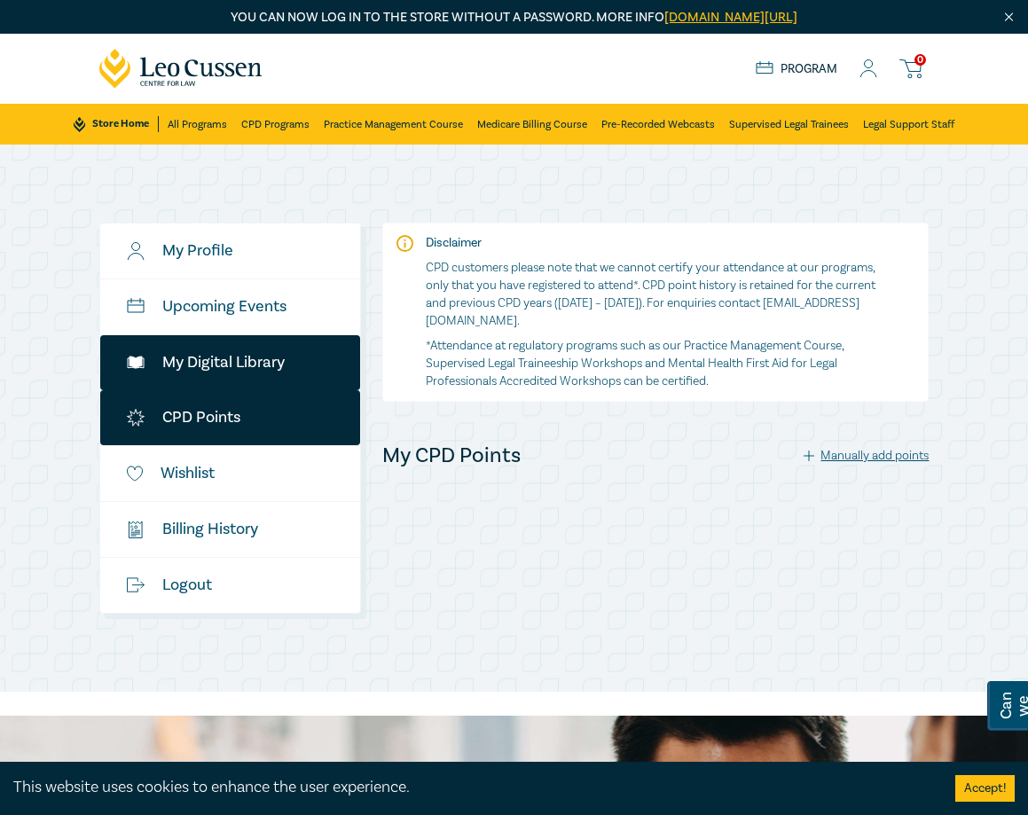
click at [212, 355] on link "My Digital Library" at bounding box center [230, 362] width 261 height 55
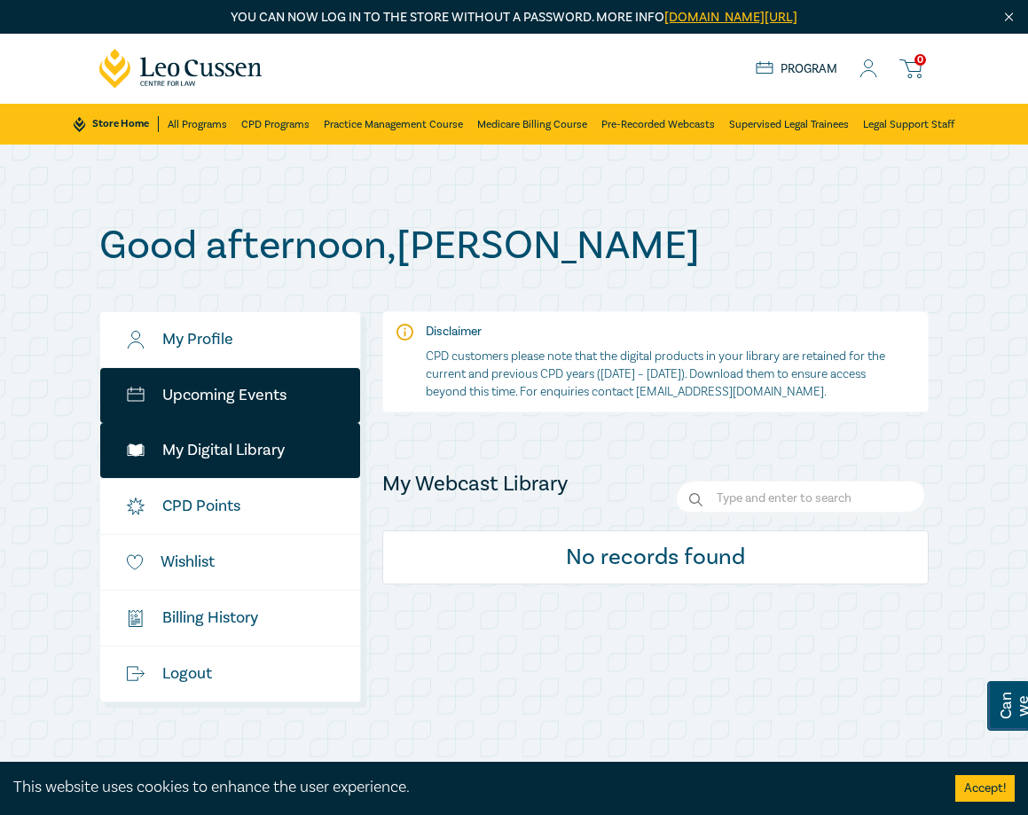
click at [222, 389] on link "Upcoming Events" at bounding box center [230, 395] width 261 height 55
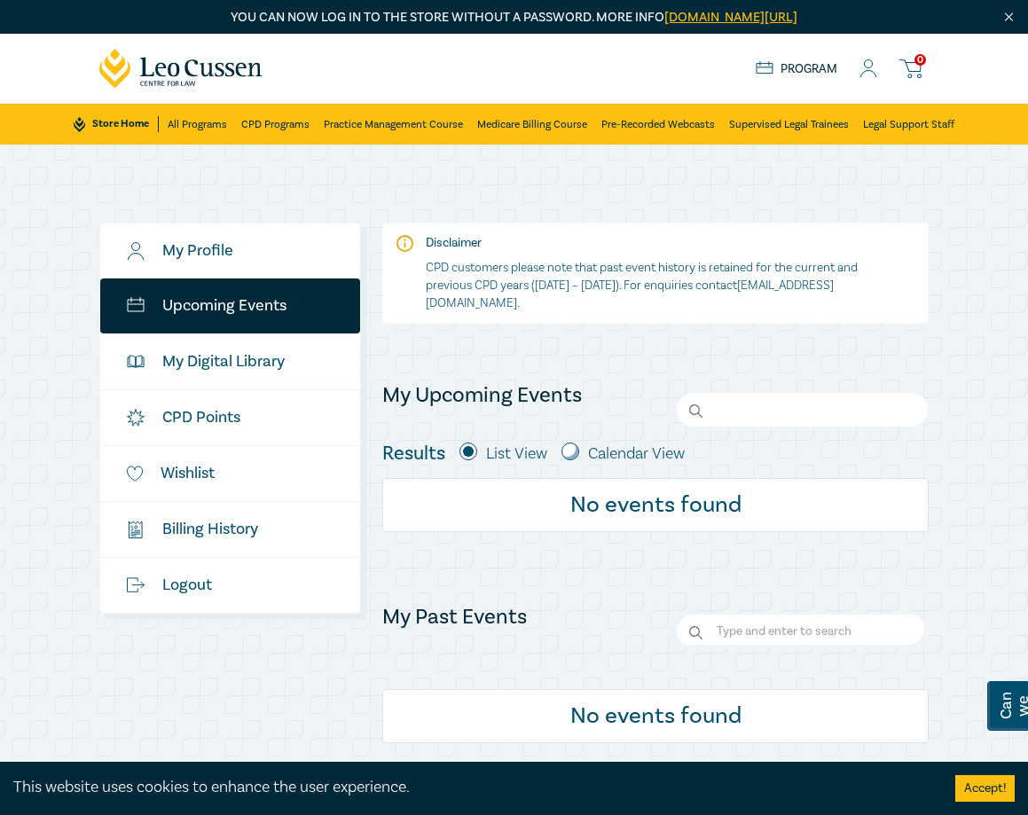
click at [796, 425] on input "Search" at bounding box center [802, 409] width 253 height 35
click at [778, 412] on input "Search" at bounding box center [802, 409] width 253 height 35
paste input "W25011"
type input "W25011"
click at [208, 75] on icon at bounding box center [207, 70] width 15 height 14
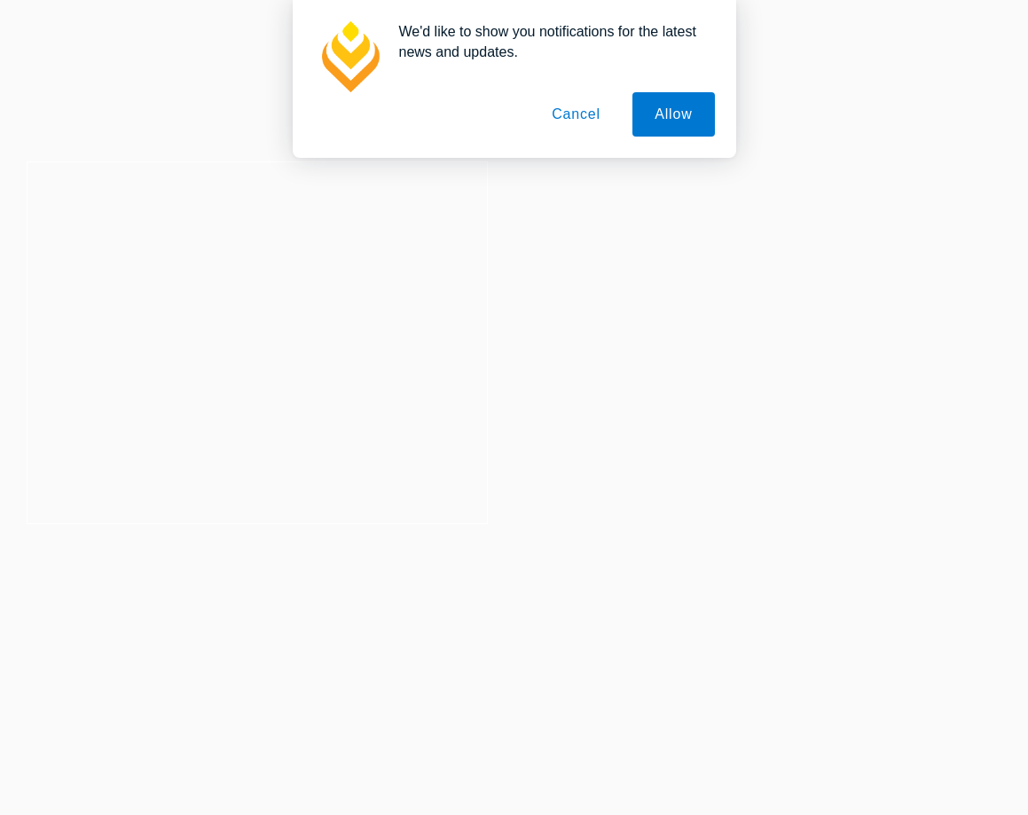
type input "W25011"
click at [568, 113] on button "Cancel" at bounding box center [575, 114] width 93 height 44
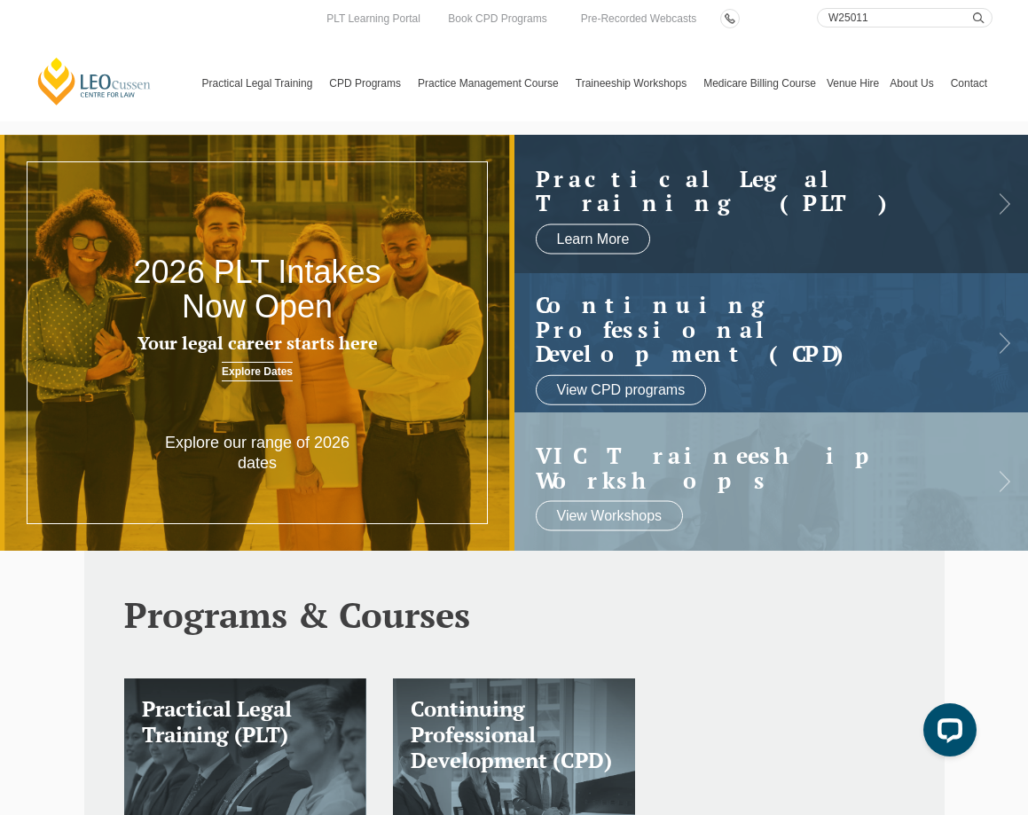
click at [914, 19] on input "W25011" at bounding box center [905, 18] width 176 height 20
click at [973, 8] on button "submit" at bounding box center [983, 18] width 20 height 20
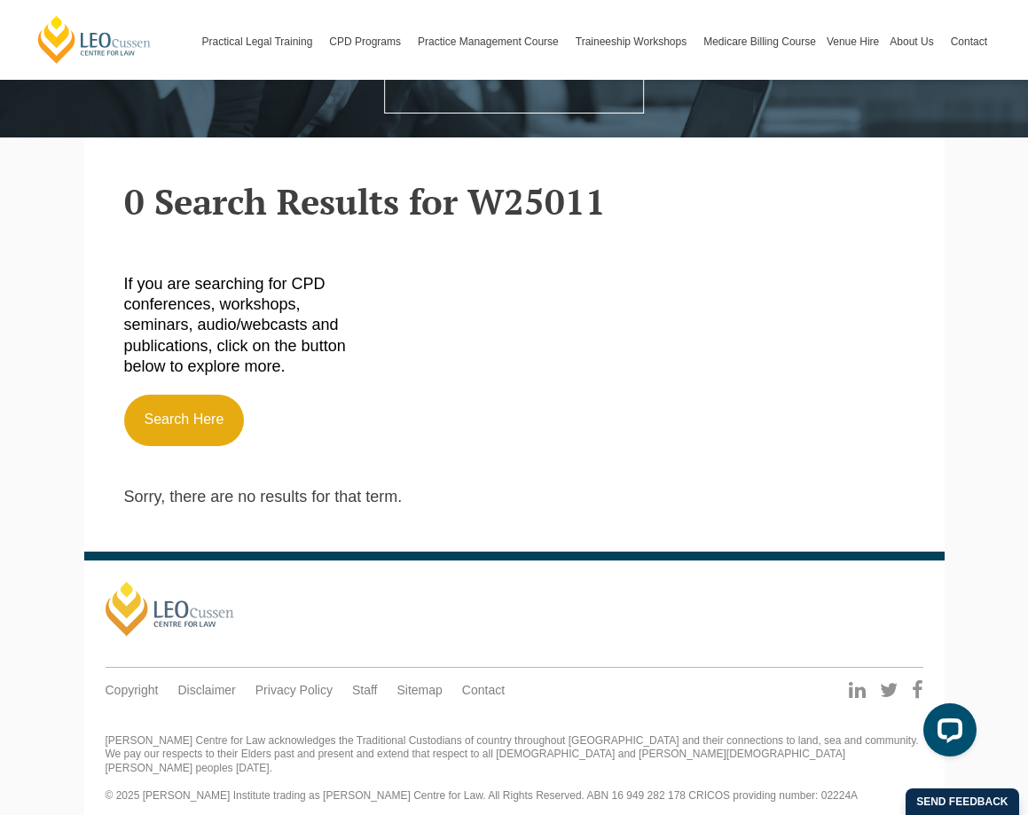
scroll to position [129, 0]
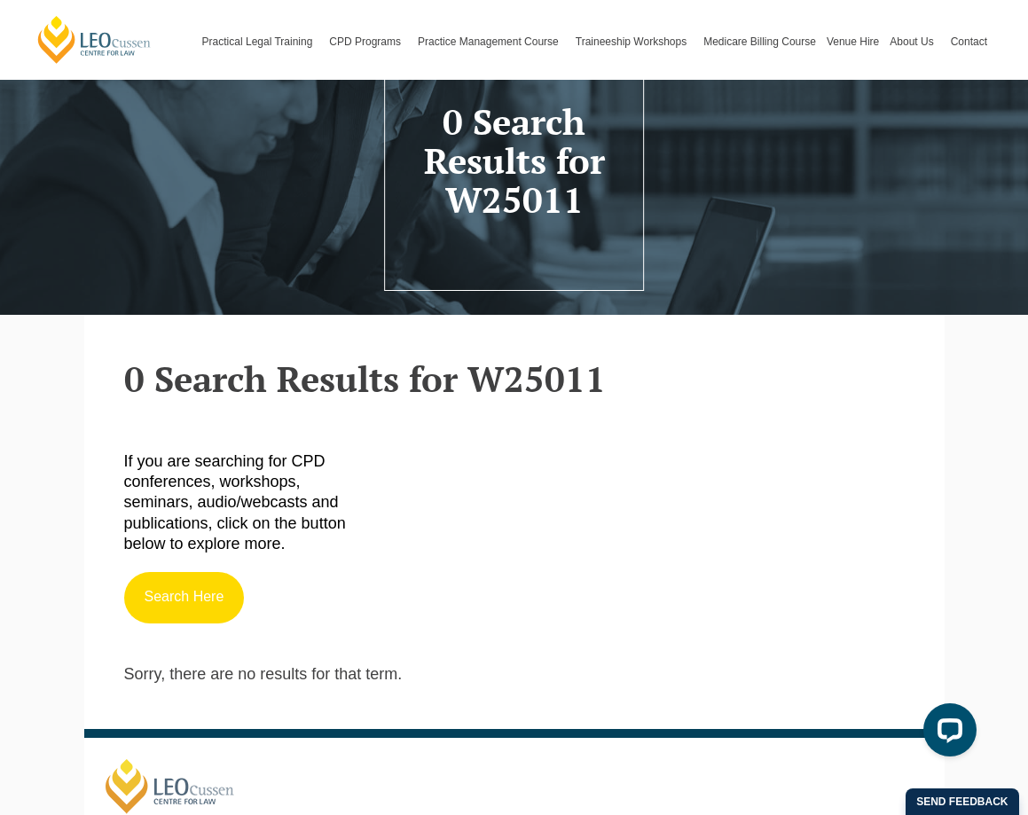
click at [152, 602] on link "Search Here" at bounding box center [184, 597] width 121 height 51
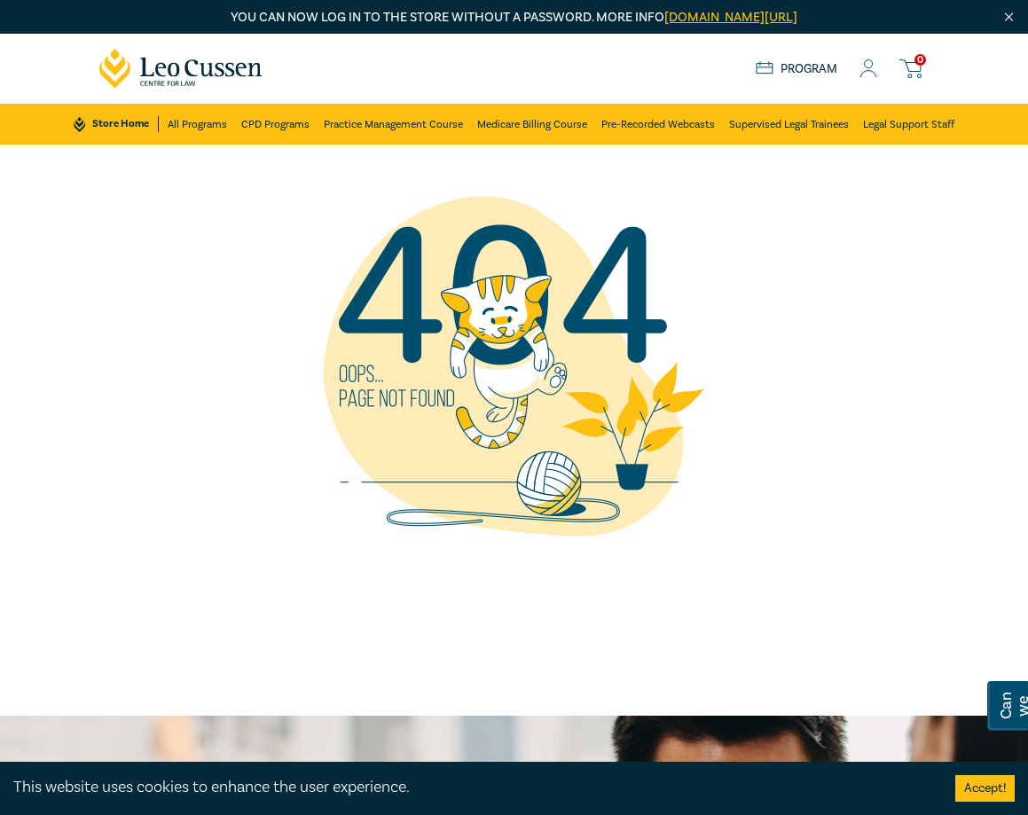
click at [340, 430] on img at bounding box center [514, 366] width 443 height 443
click at [180, 120] on link "All Programs" at bounding box center [197, 124] width 59 height 41
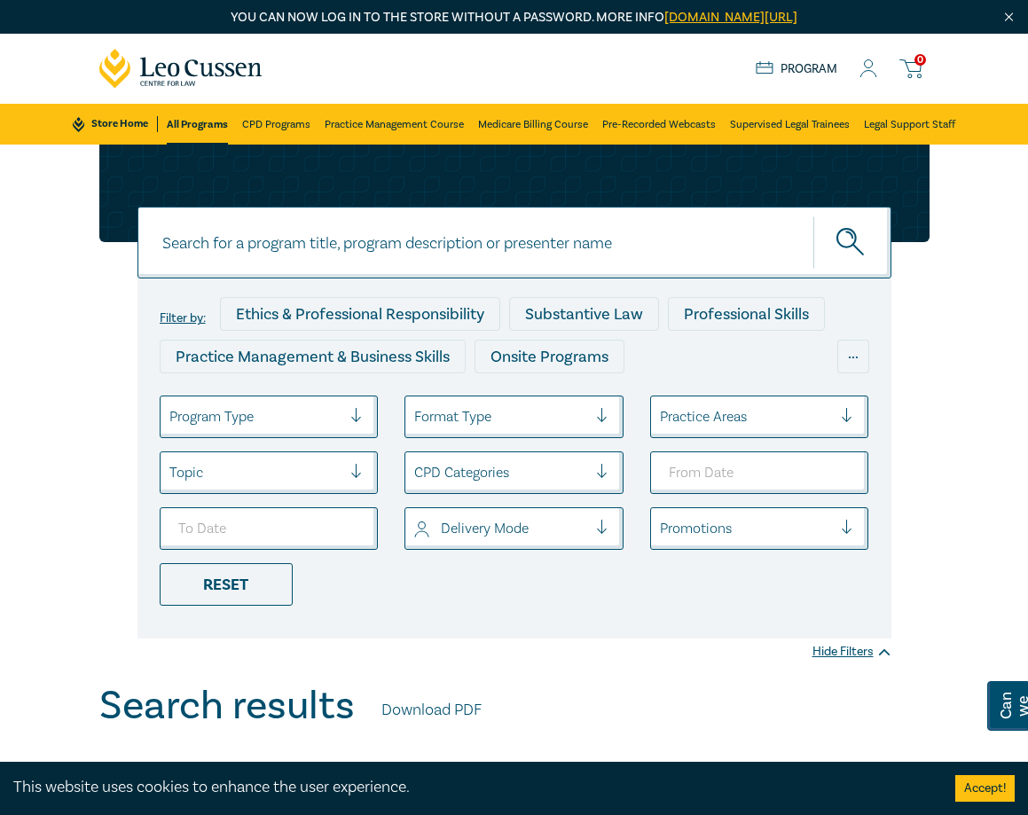
scroll to position [713, 0]
